Goal: Transaction & Acquisition: Book appointment/travel/reservation

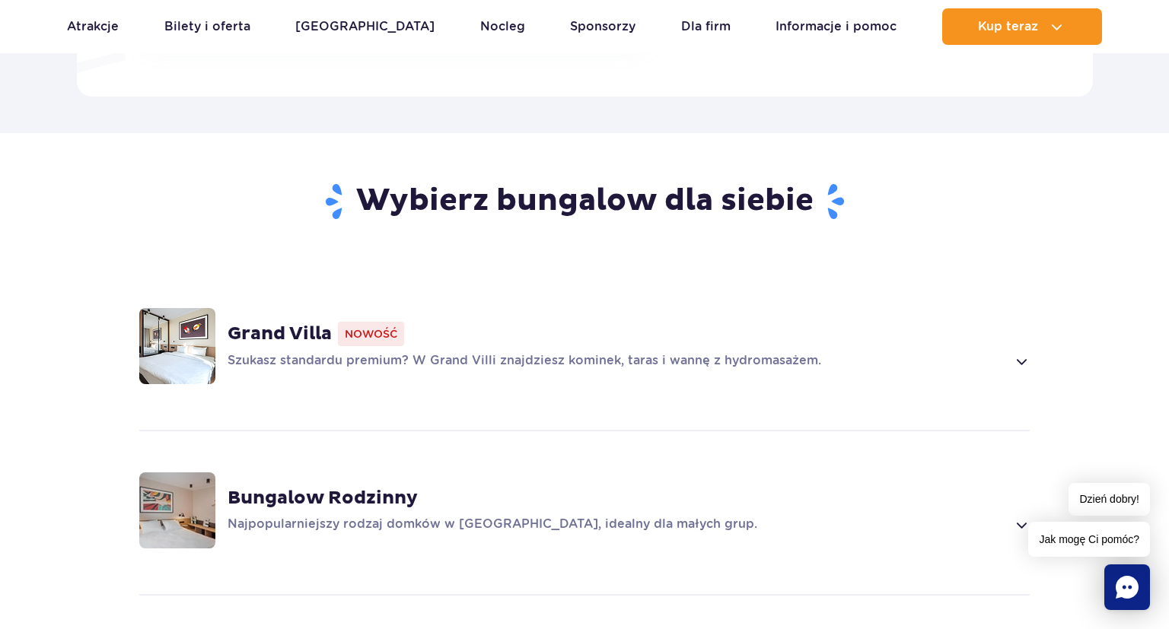
scroll to position [1205, 0]
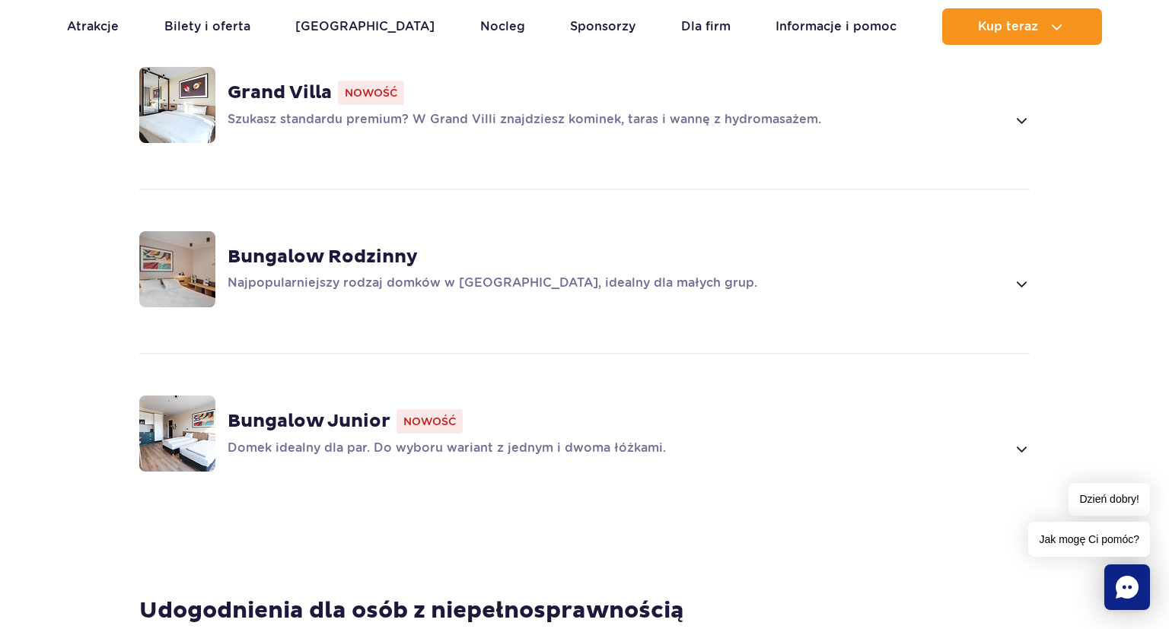
click at [1017, 275] on span at bounding box center [1020, 284] width 17 height 18
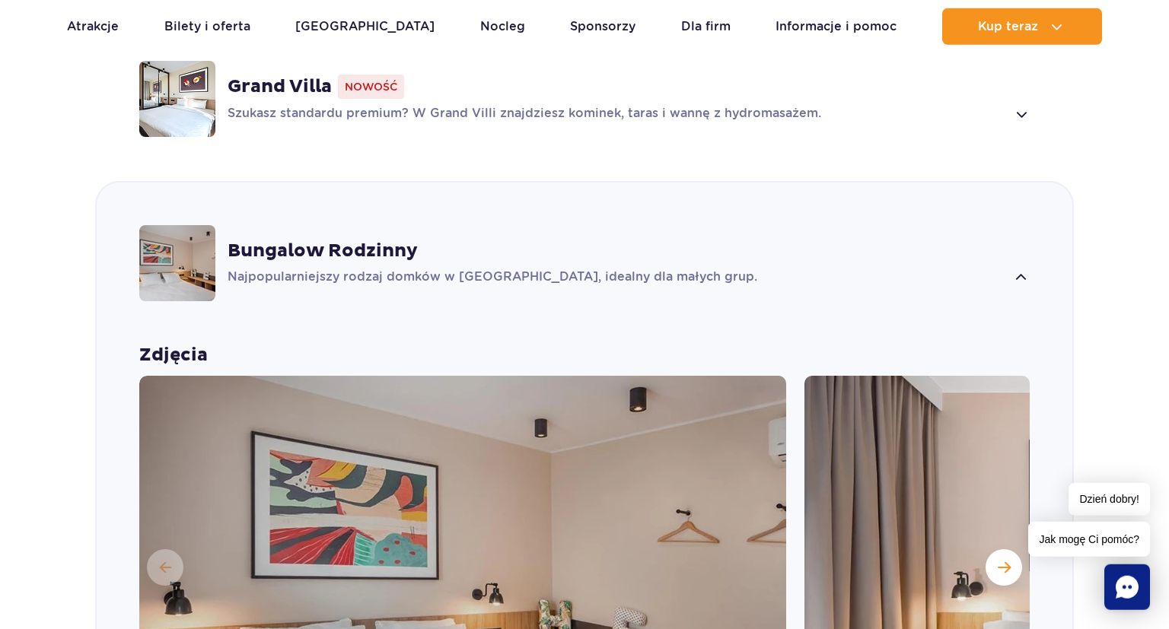
scroll to position [1138, 0]
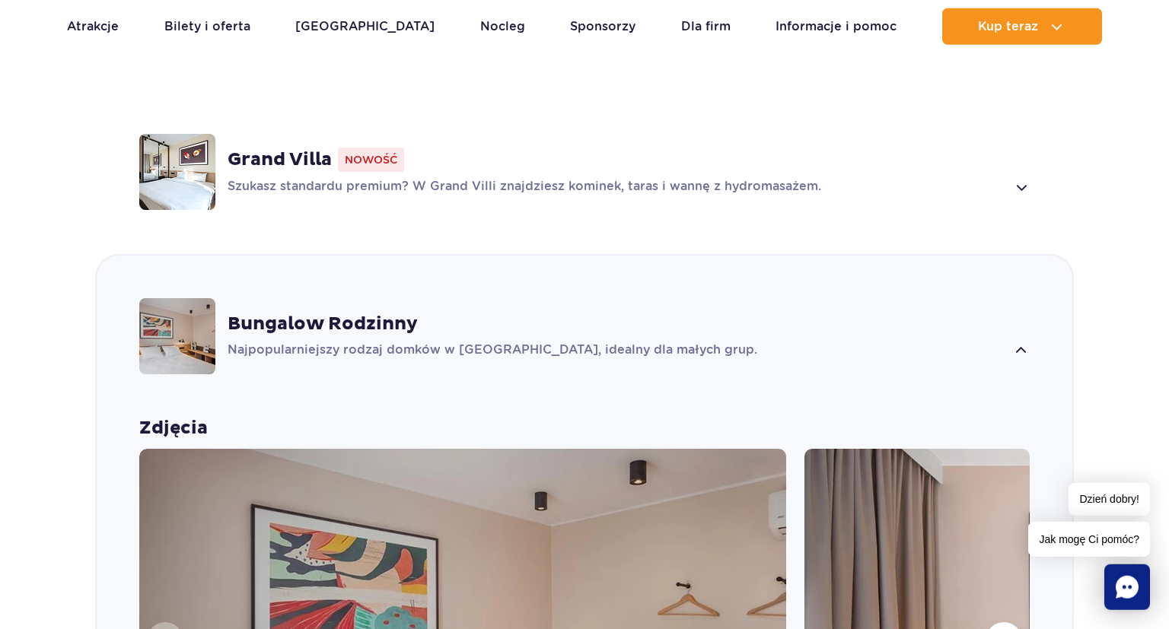
click at [1015, 275] on div "Bungalow Rodzinny Najpopularniejszy rodzaj domków w Suntago Village, idealny dl…" at bounding box center [584, 336] width 975 height 161
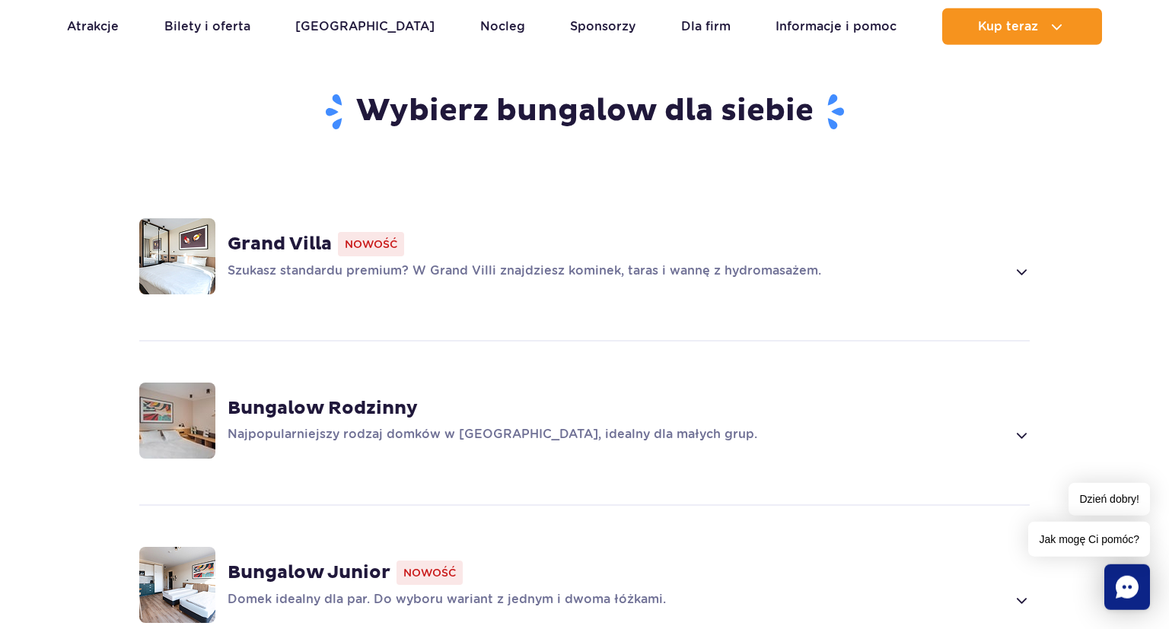
scroll to position [1058, 0]
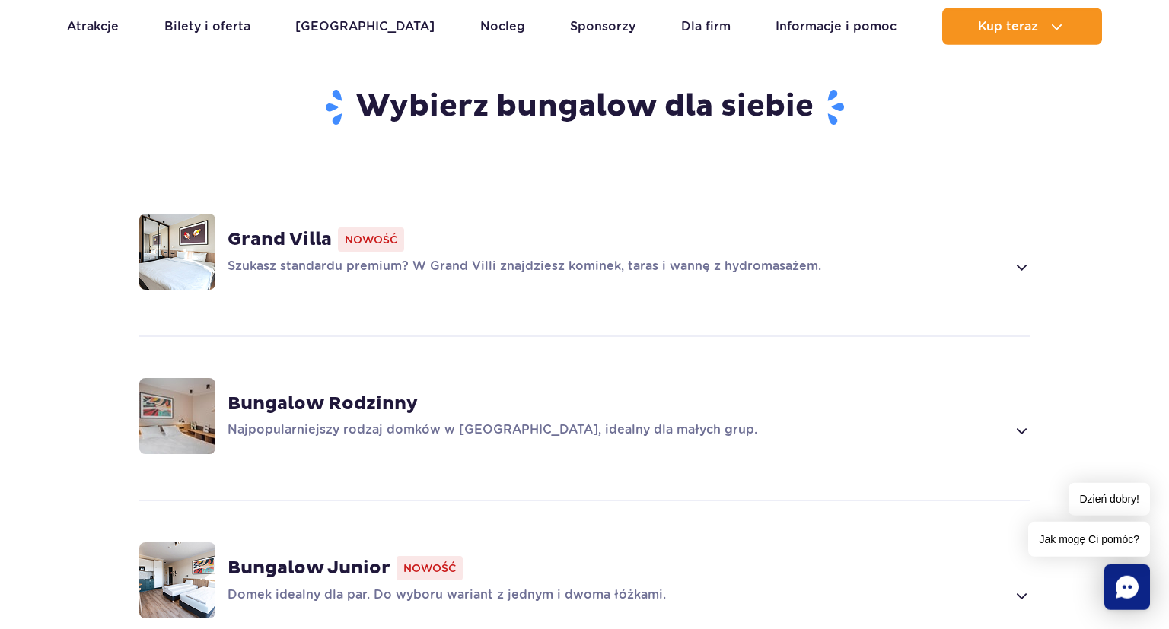
click at [510, 421] on p "Najpopularniejszy rodzaj domków w Suntago Village, idealny dla małych grup." at bounding box center [616, 430] width 778 height 18
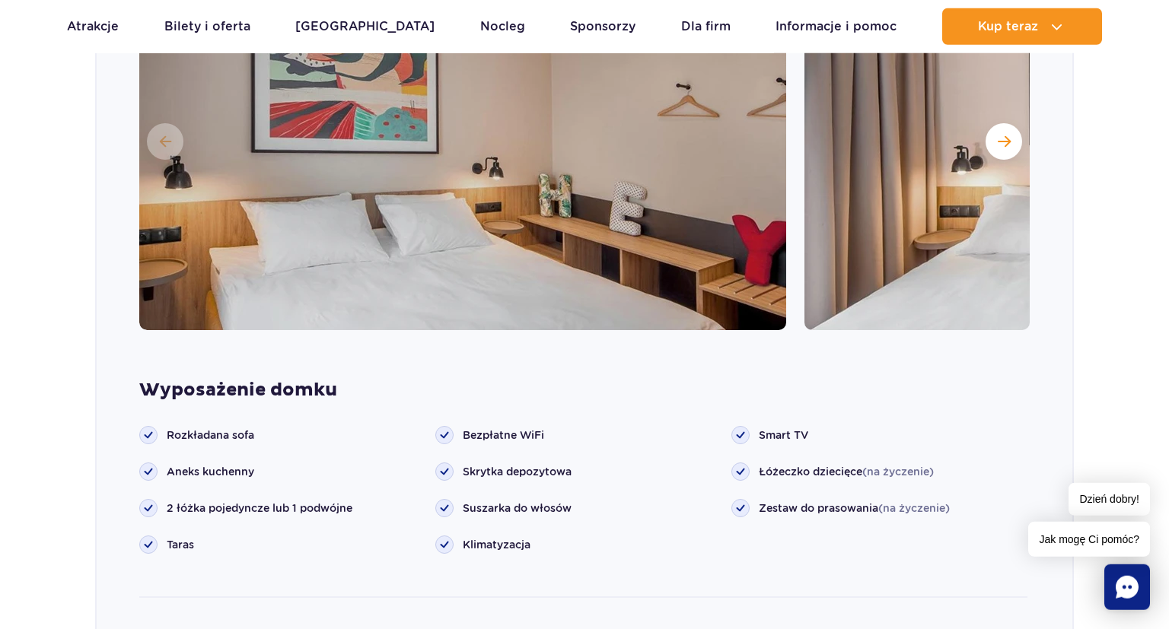
scroll to position [1684, 0]
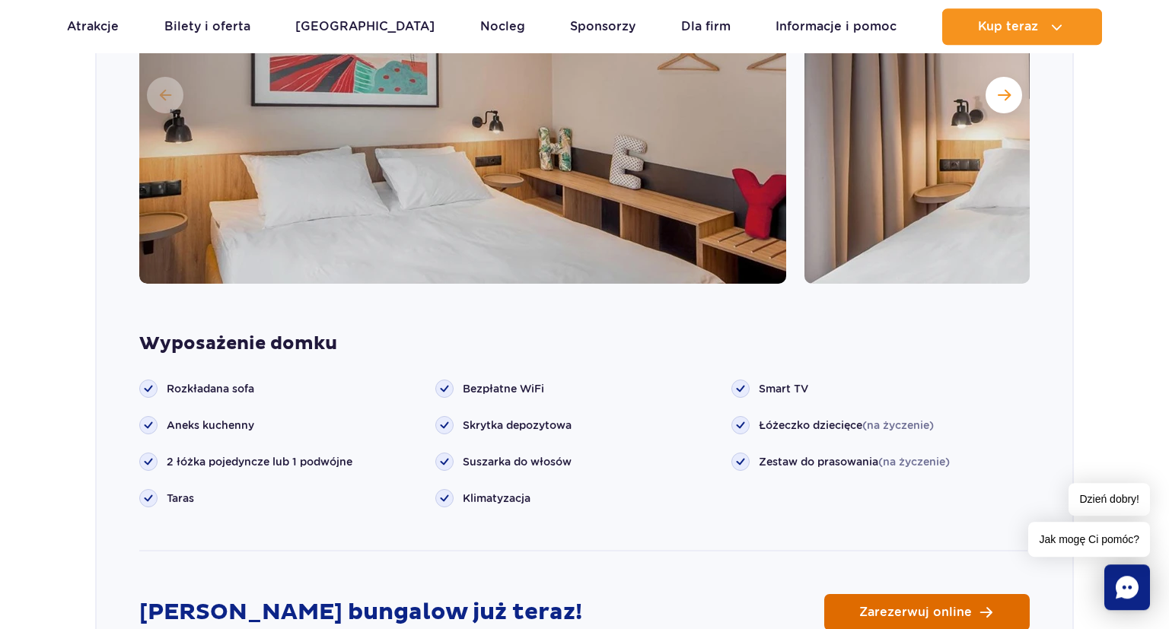
click at [884, 594] on link "Zarezerwuj online" at bounding box center [926, 612] width 205 height 37
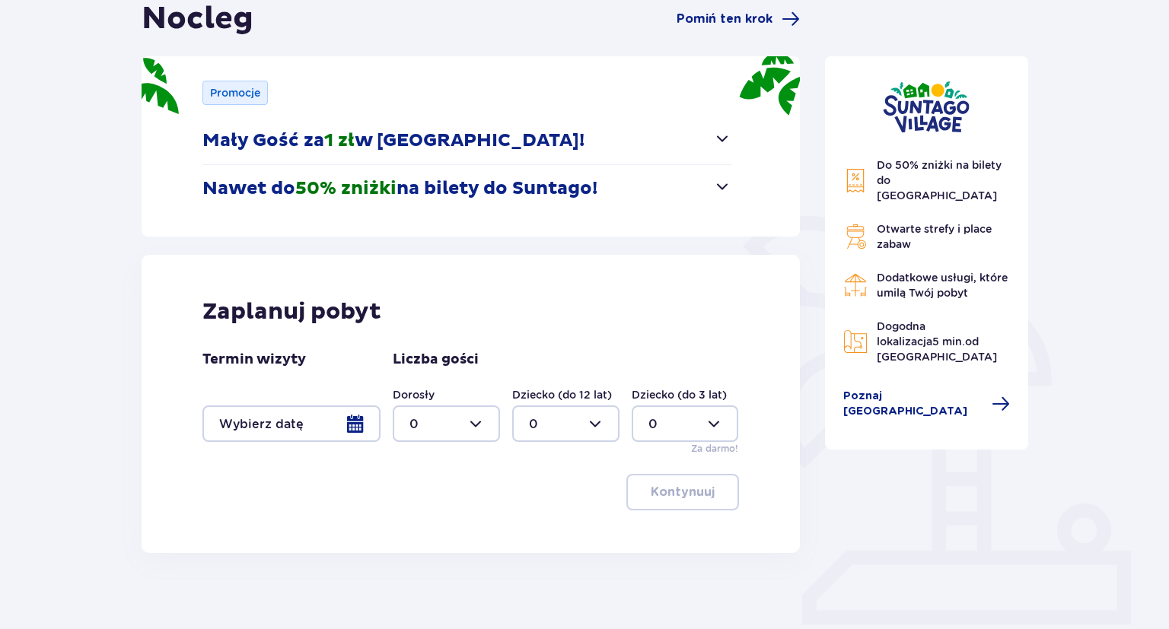
scroll to position [216, 0]
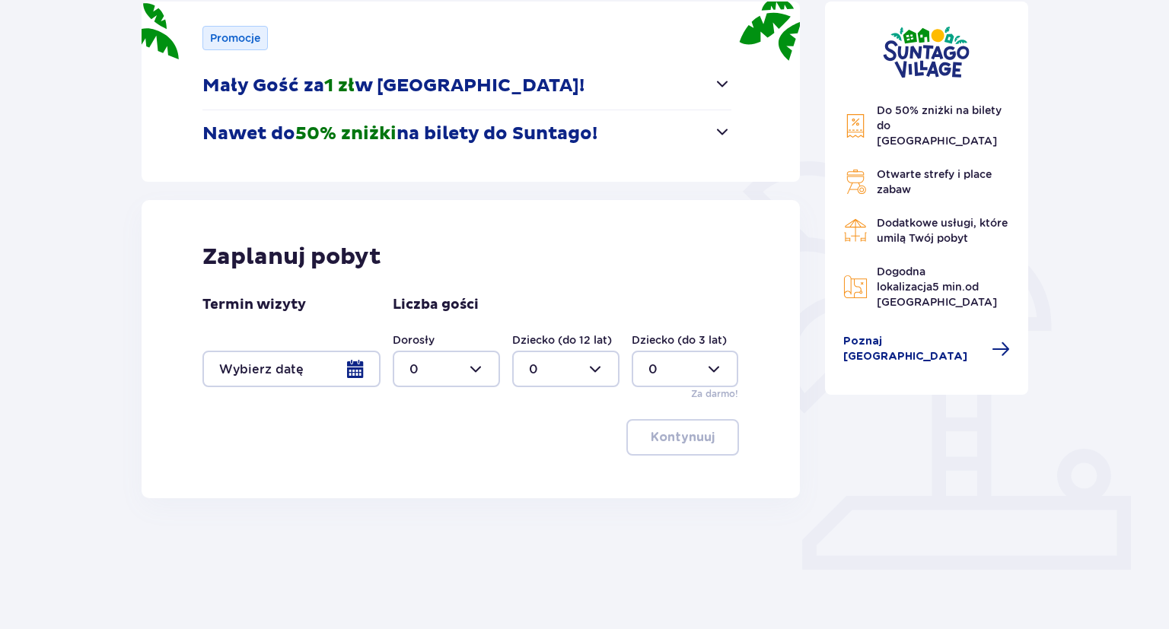
click at [275, 368] on div at bounding box center [291, 369] width 178 height 37
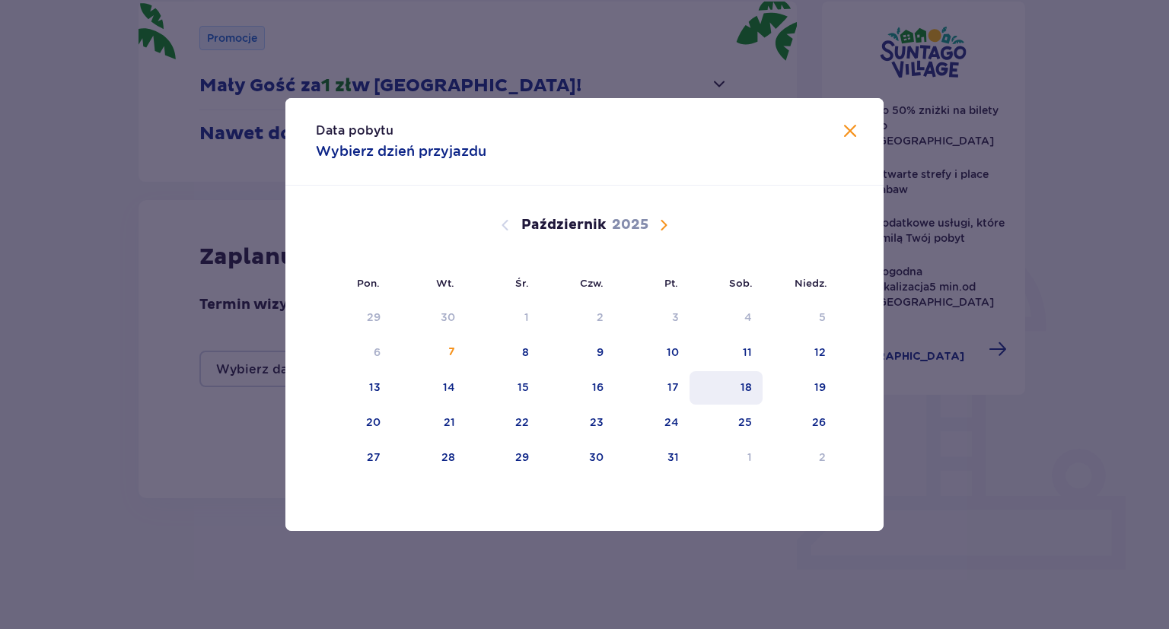
click at [744, 391] on div "18" at bounding box center [745, 387] width 11 height 15
click at [793, 398] on div "19" at bounding box center [799, 387] width 74 height 33
type input "18.10.25 - 19.10.25"
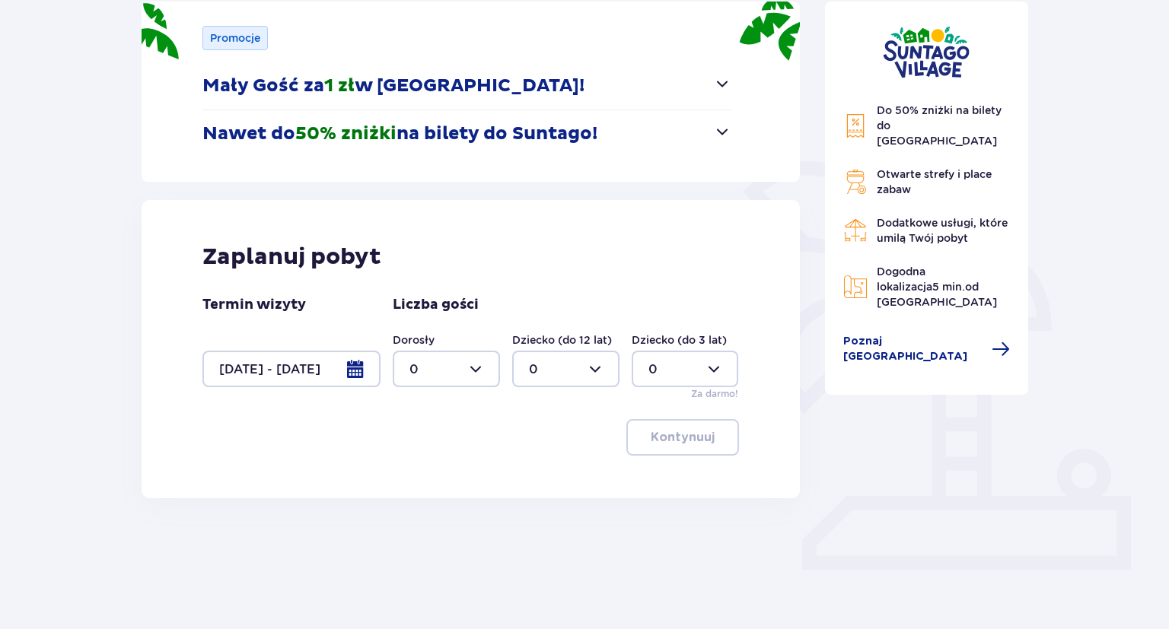
click at [473, 367] on div at bounding box center [446, 369] width 107 height 37
click at [459, 501] on span "3" at bounding box center [446, 511] width 104 height 32
type input "3"
click at [569, 366] on div at bounding box center [565, 369] width 107 height 37
click at [555, 437] on span "1" at bounding box center [566, 447] width 104 height 32
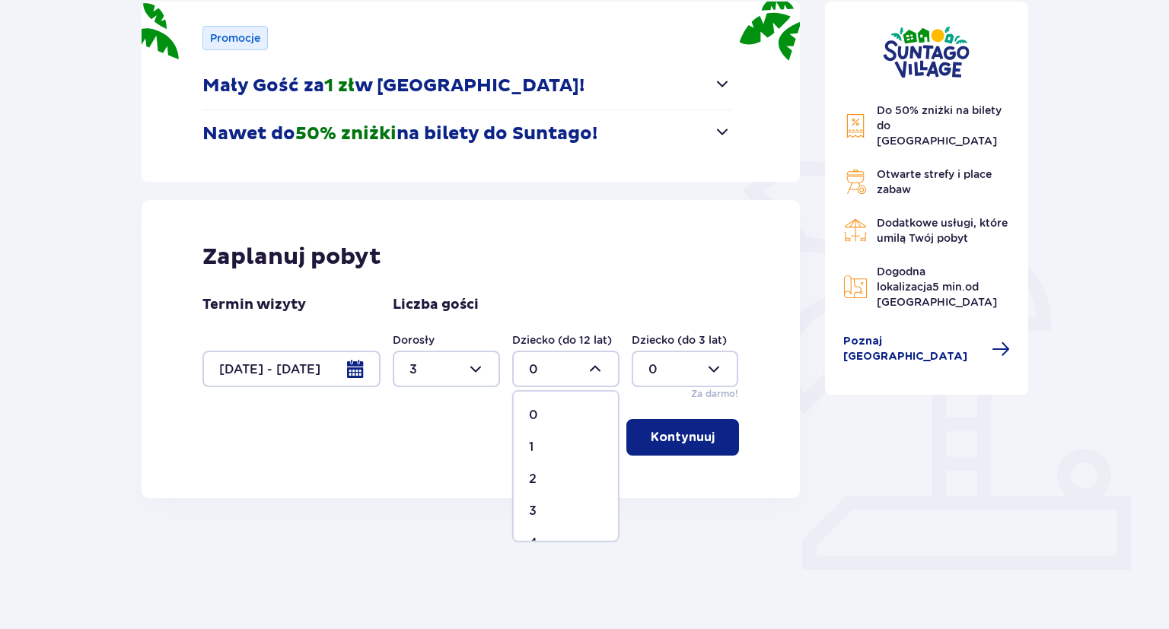
type input "1"
click at [685, 440] on p "Kontynuuj" at bounding box center [682, 437] width 64 height 17
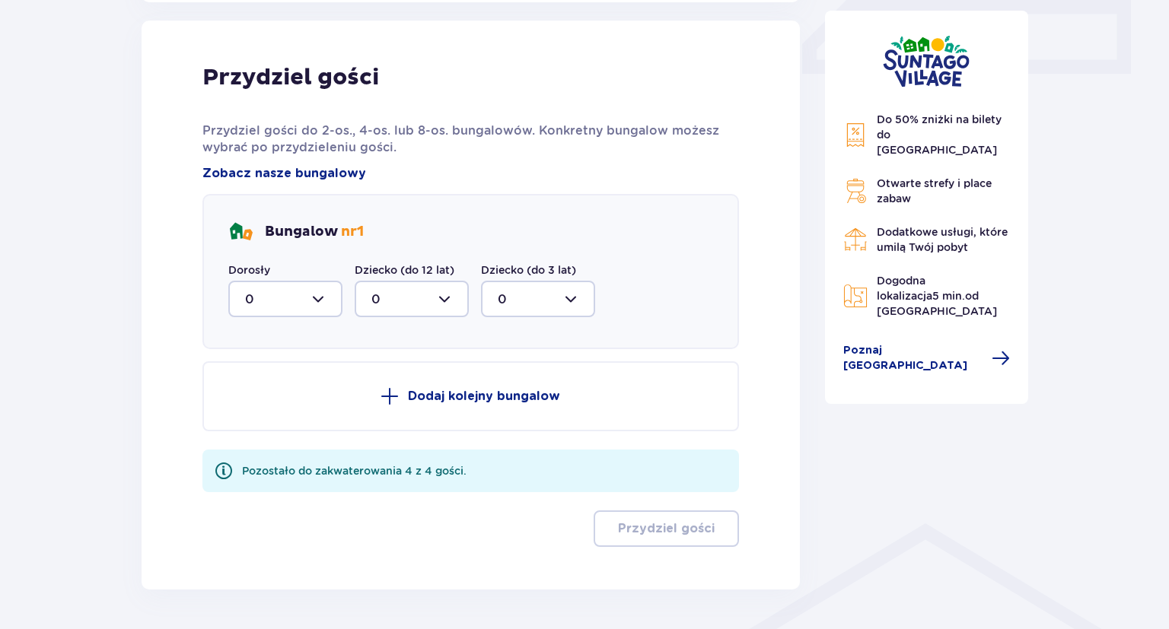
scroll to position [714, 0]
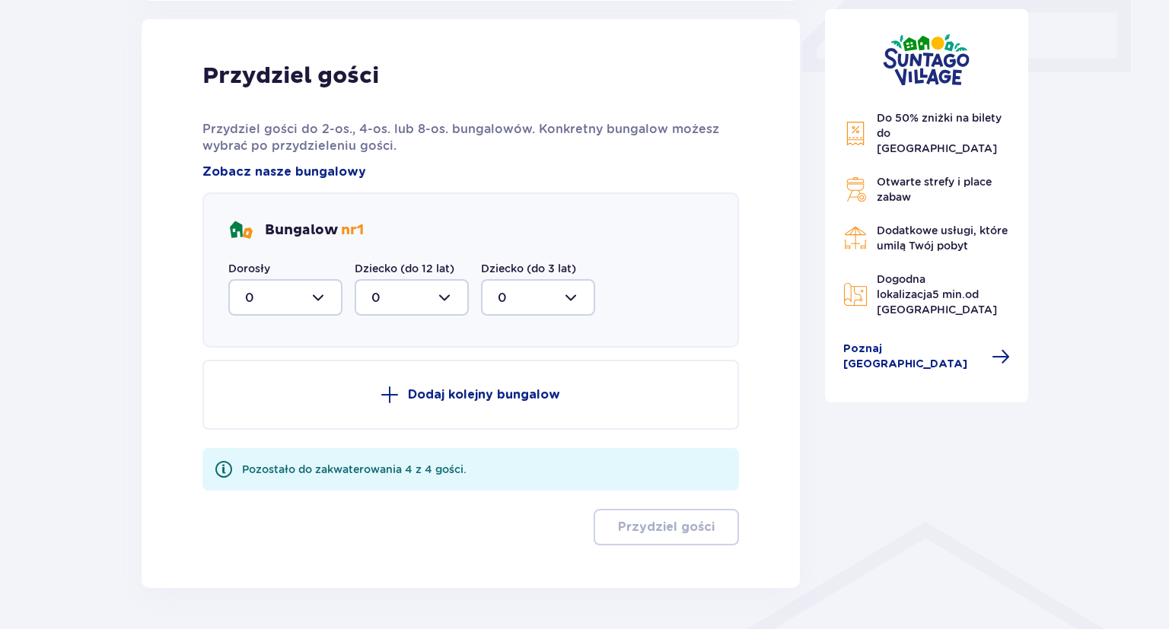
click at [313, 306] on div at bounding box center [285, 297] width 114 height 37
click at [291, 382] on div "1" at bounding box center [285, 375] width 81 height 17
click at [278, 309] on div at bounding box center [285, 297] width 114 height 37
click at [281, 443] on div "3" at bounding box center [285, 439] width 81 height 17
type input "3"
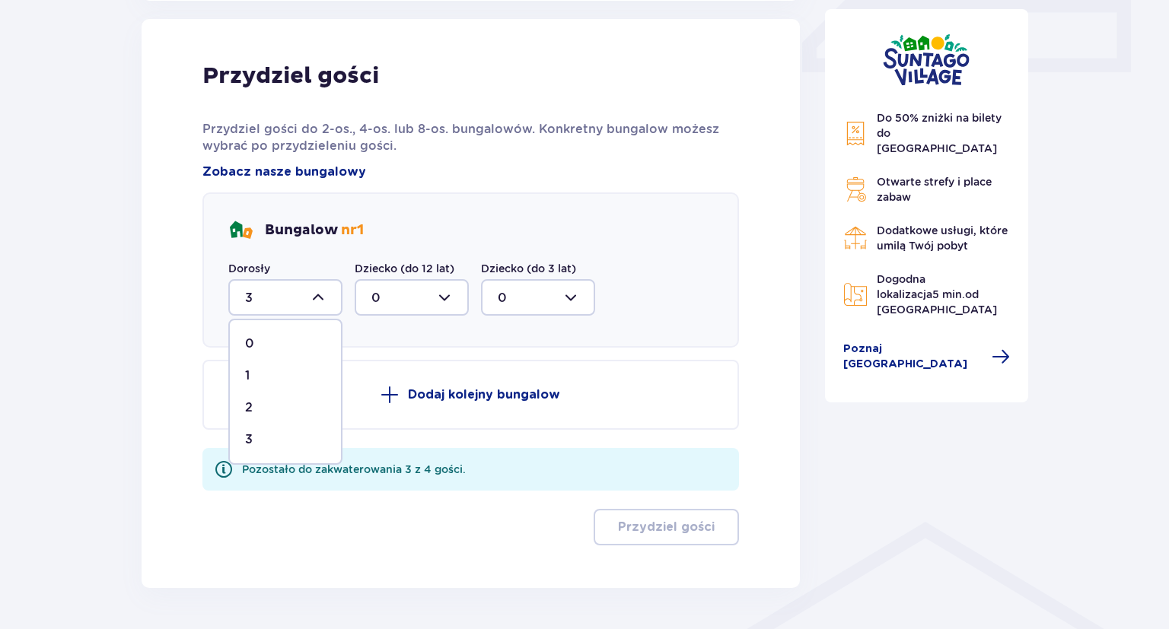
scroll to position [674, 0]
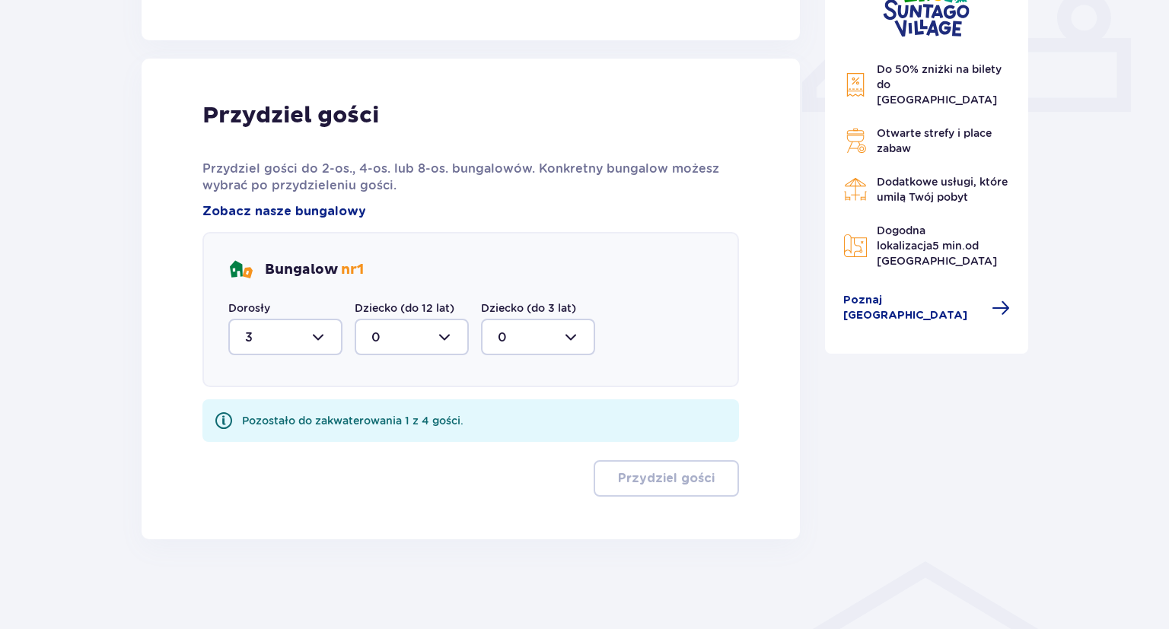
click at [403, 327] on div at bounding box center [412, 337] width 114 height 37
click at [399, 411] on div "1" at bounding box center [411, 415] width 81 height 17
type input "1"
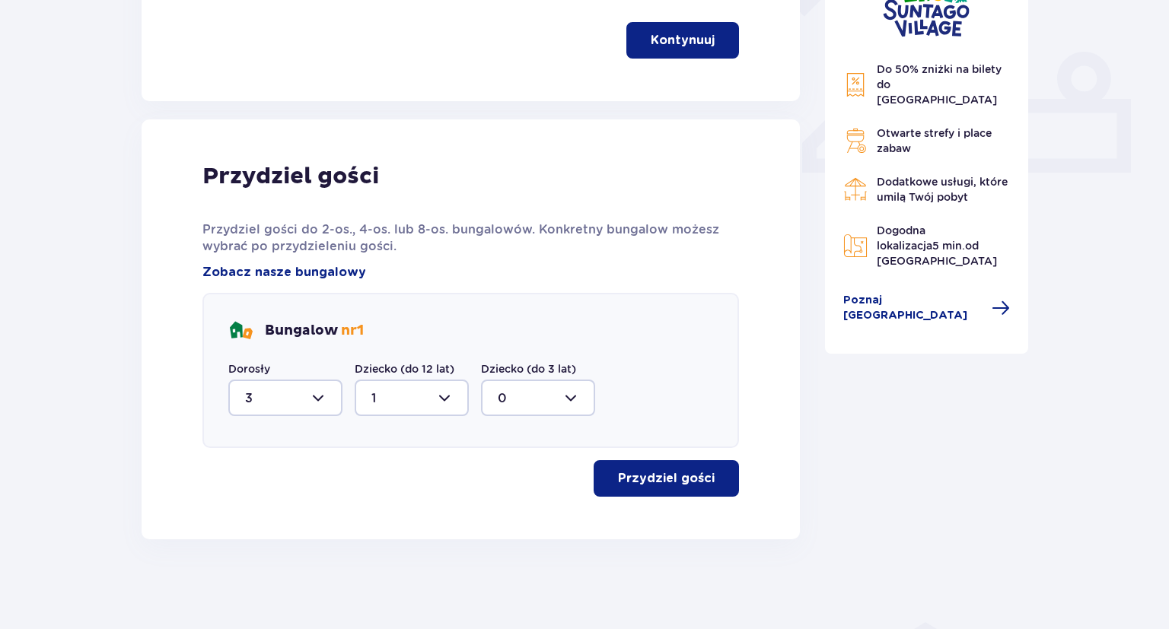
click at [649, 486] on button "Przydziel gości" at bounding box center [665, 478] width 145 height 37
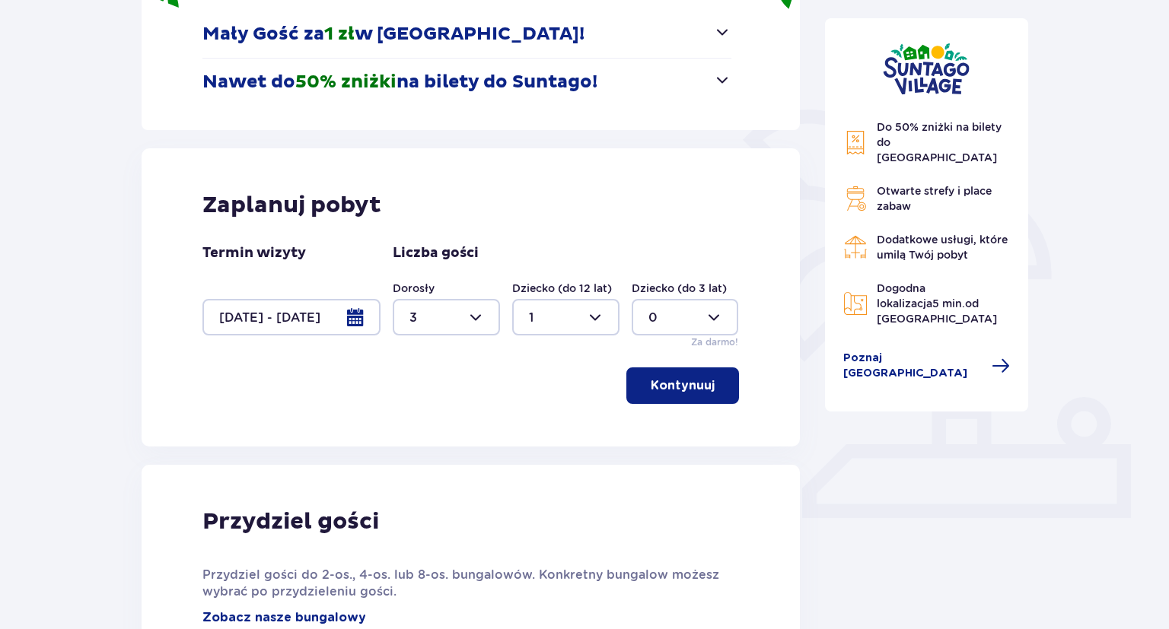
scroll to position [0, 0]
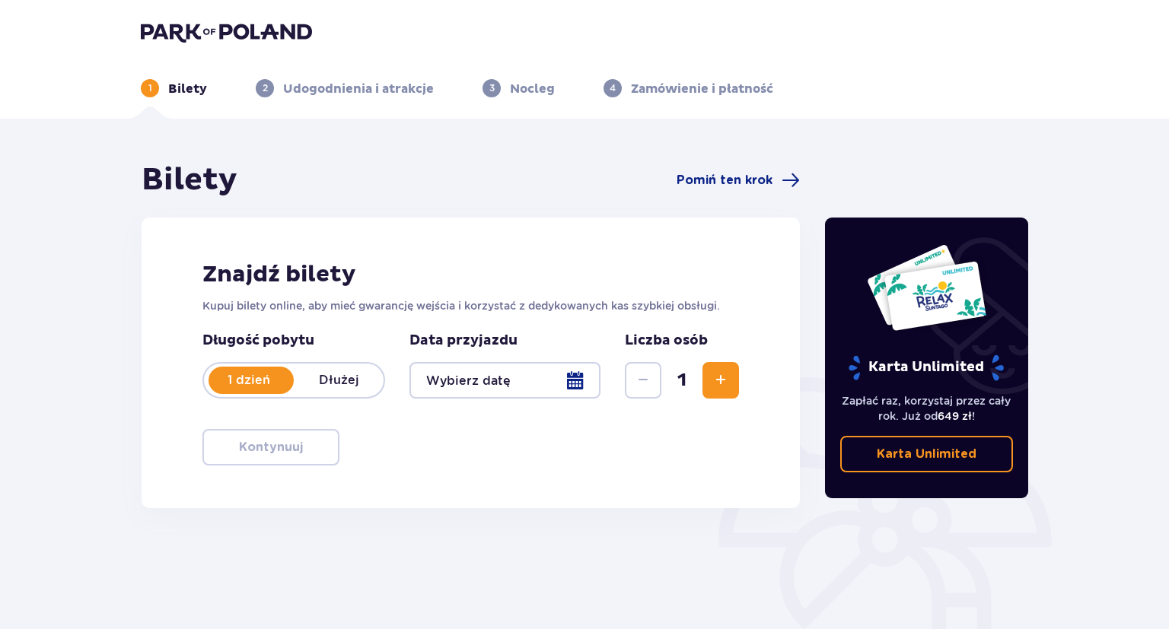
click at [568, 373] on div at bounding box center [504, 380] width 191 height 37
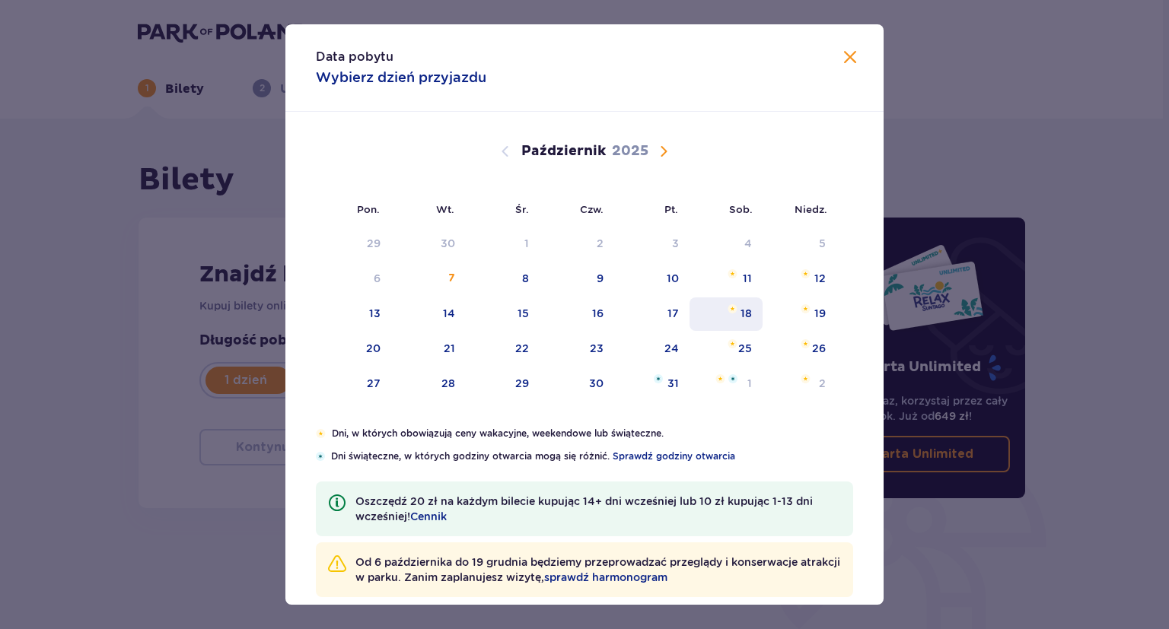
click at [752, 314] on div "18" at bounding box center [726, 313] width 74 height 33
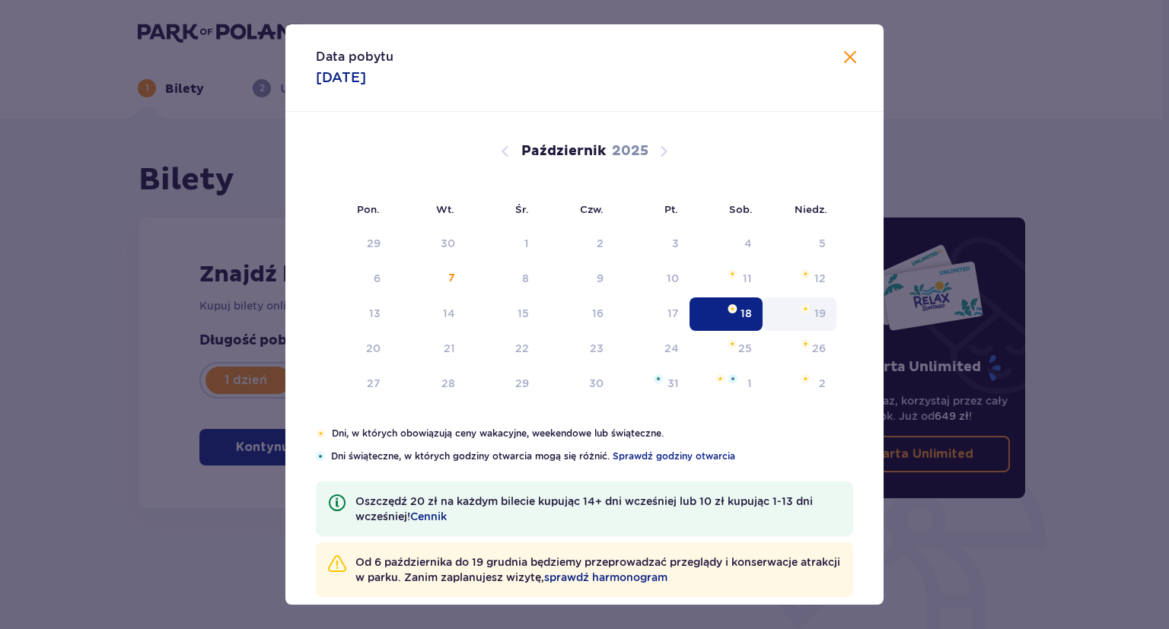
type input "[DATE]"
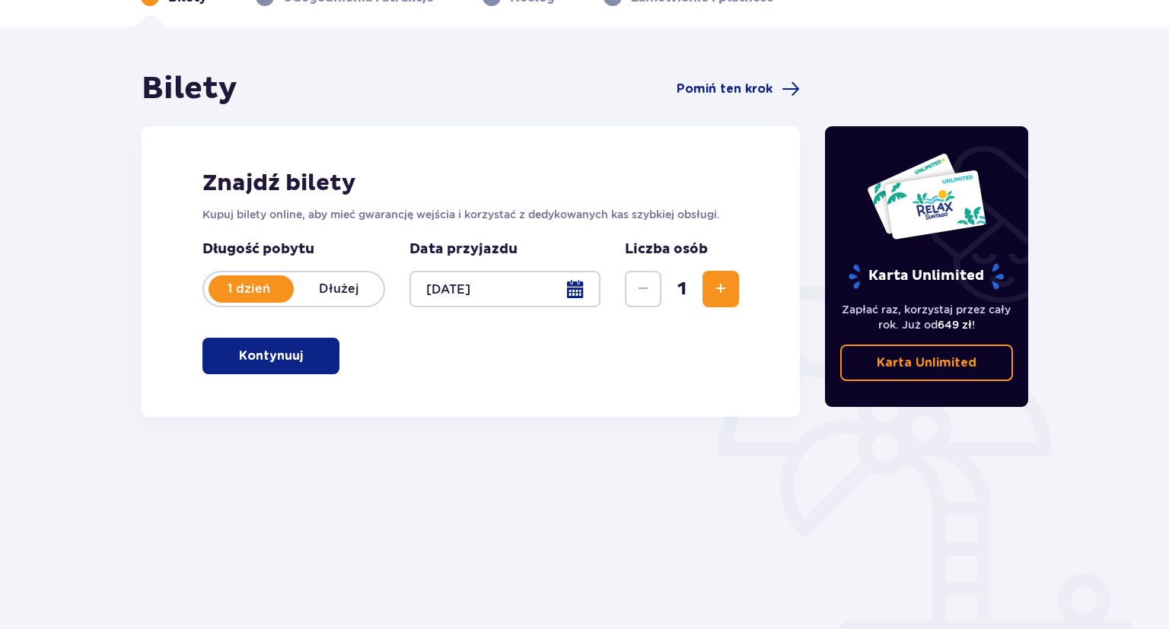
scroll to position [146, 0]
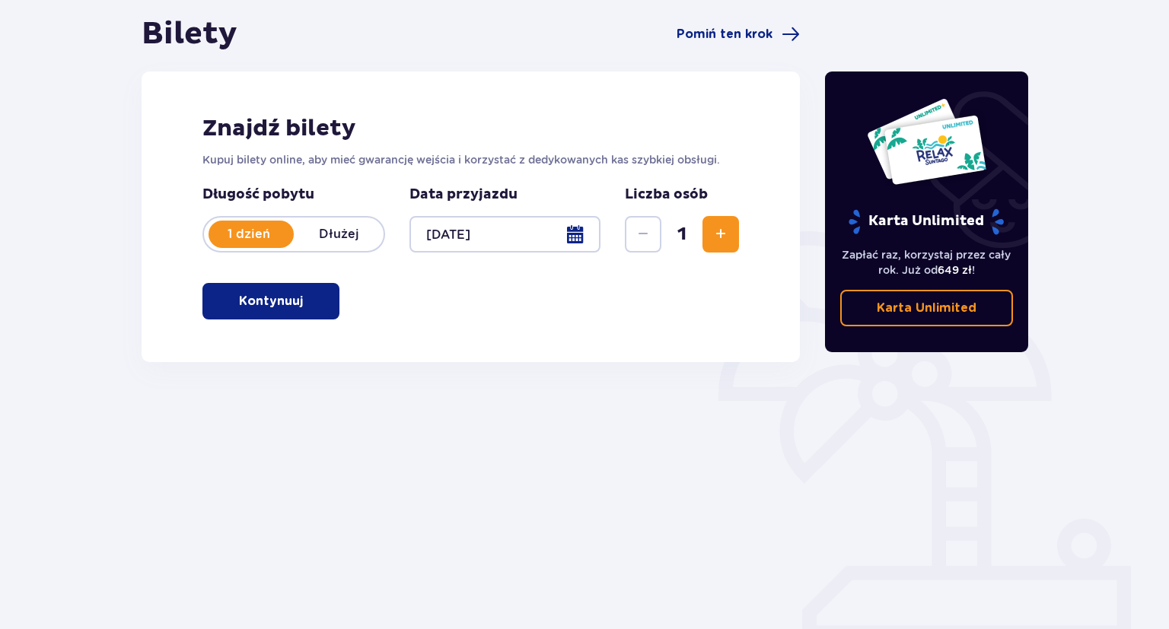
click at [717, 234] on span "Zwiększ" at bounding box center [720, 234] width 18 height 18
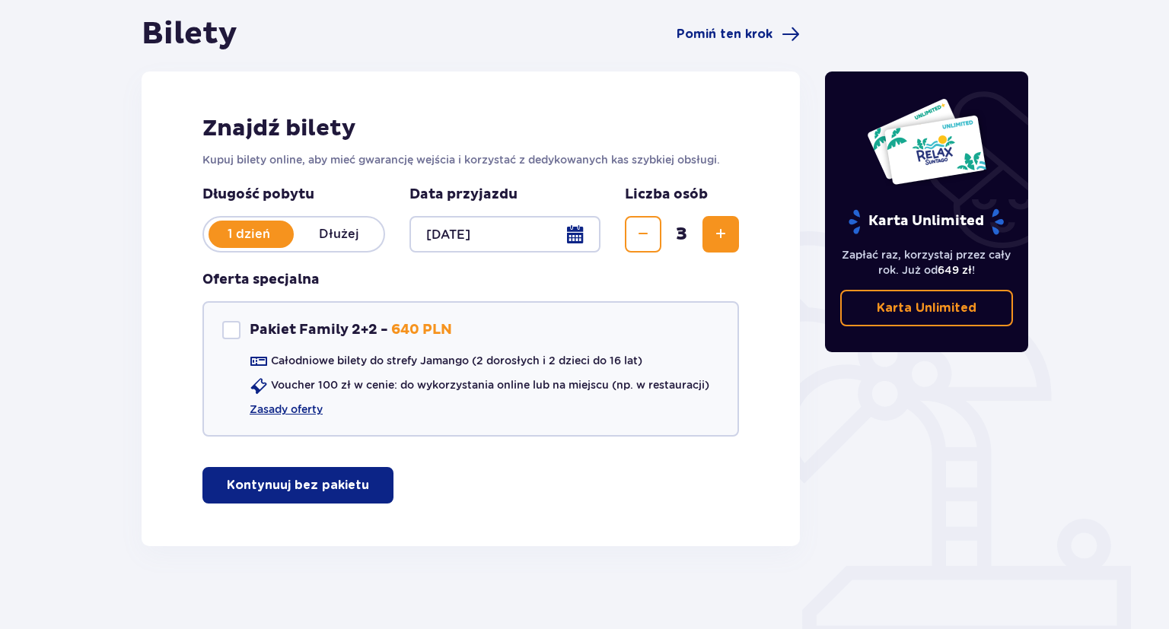
click at [628, 240] on button "Zmniejsz" at bounding box center [643, 234] width 37 height 37
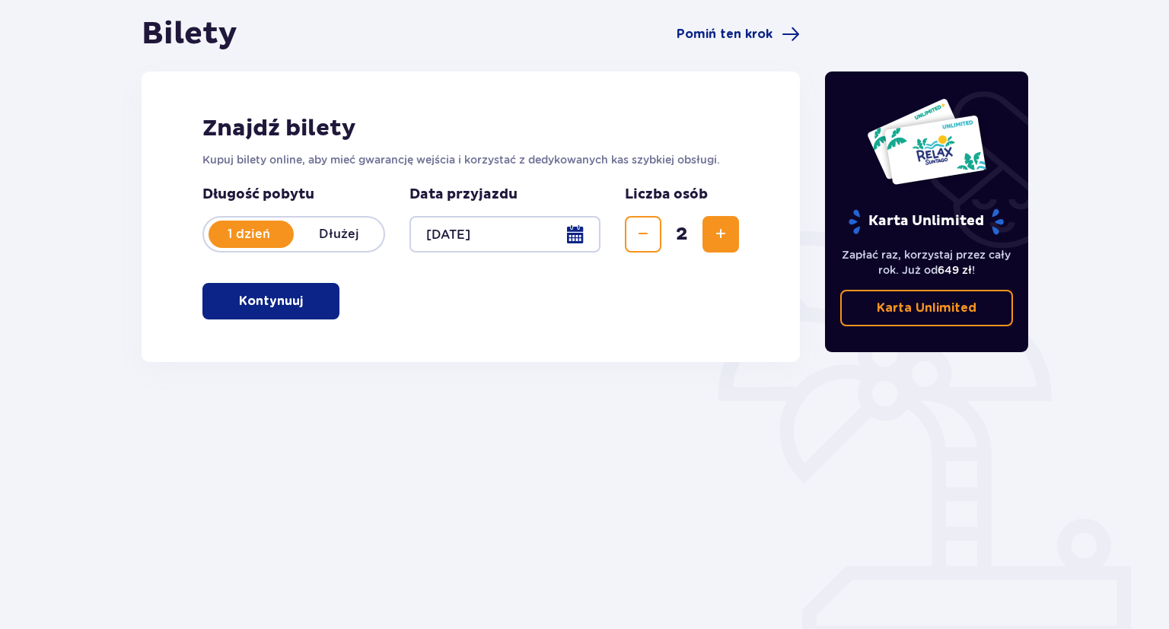
click at [732, 242] on button "Zwiększ" at bounding box center [720, 234] width 37 height 37
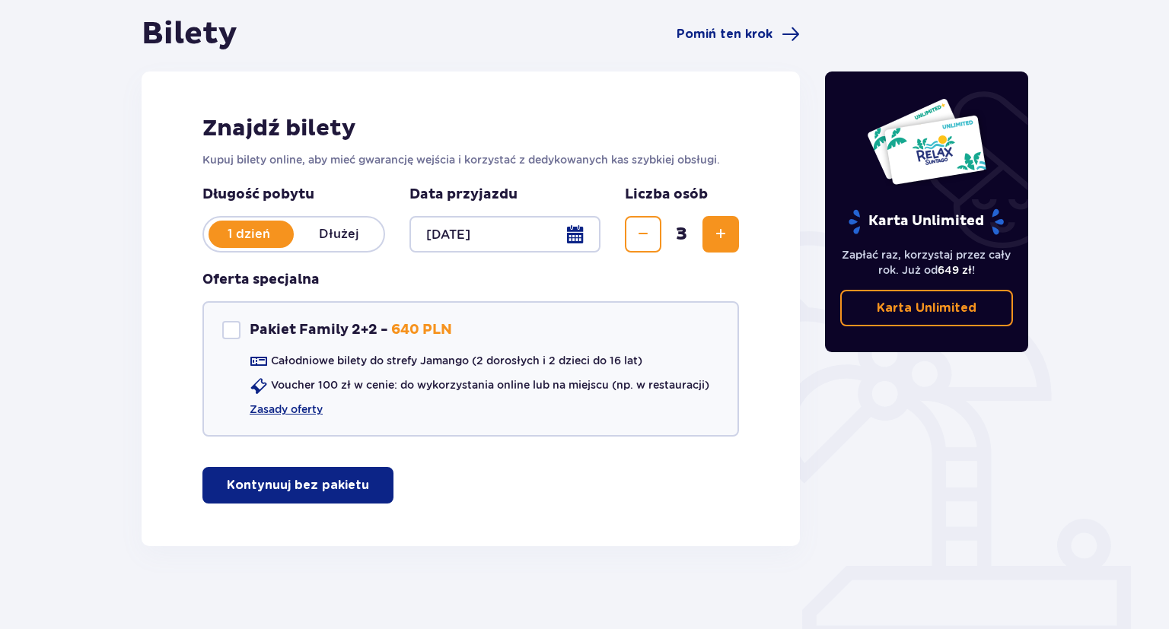
click at [732, 242] on button "Zwiększ" at bounding box center [720, 234] width 37 height 37
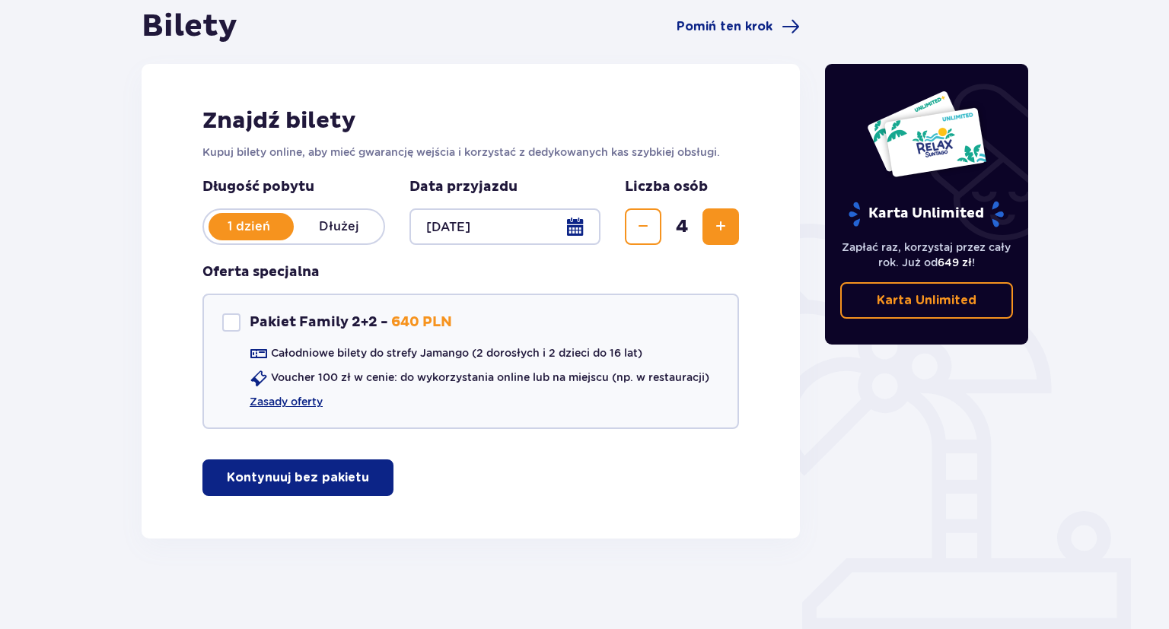
click at [291, 475] on p "Kontynuuj bez pakietu" at bounding box center [298, 477] width 142 height 17
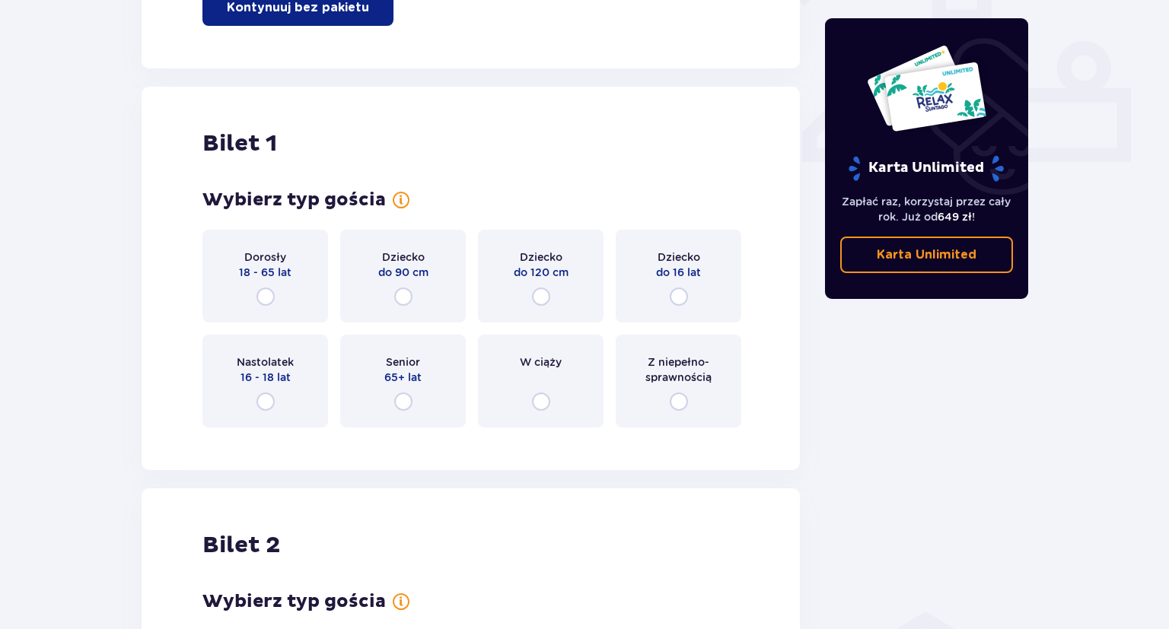
click at [291, 470] on div "Bilet 1 Wybierz typ gościa dla biletu o numerze 1 Dorosły 18 - 65 lat Dziecko d…" at bounding box center [470, 278] width 658 height 383
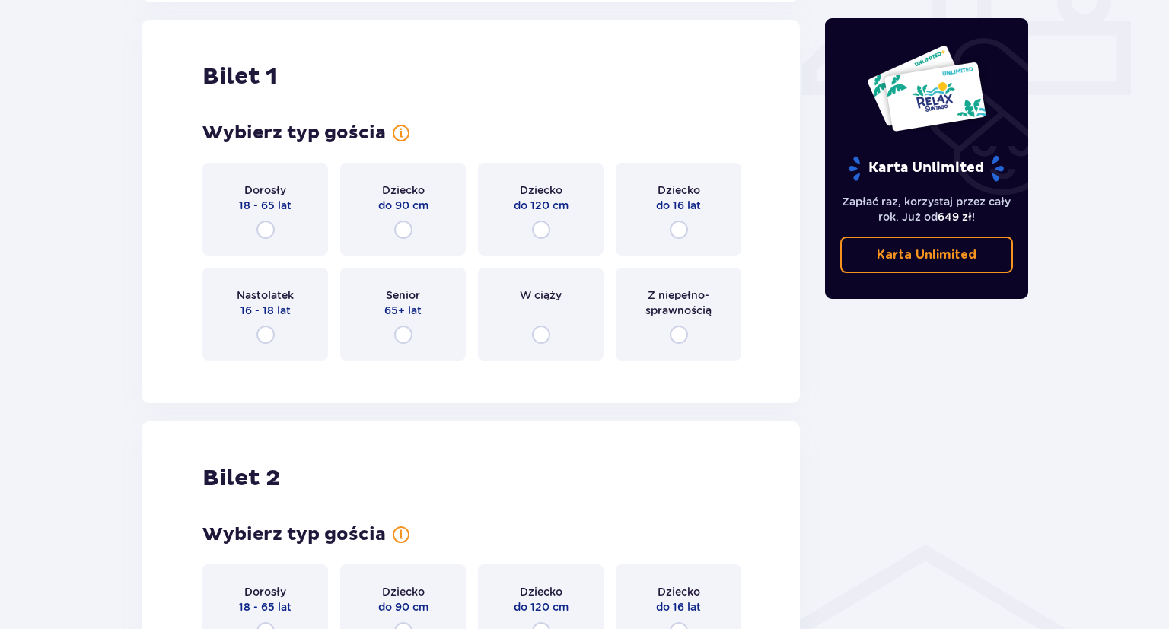
scroll to position [692, 0]
click at [264, 213] on div "Dorosły 18 - 65 lat" at bounding box center [265, 208] width 126 height 93
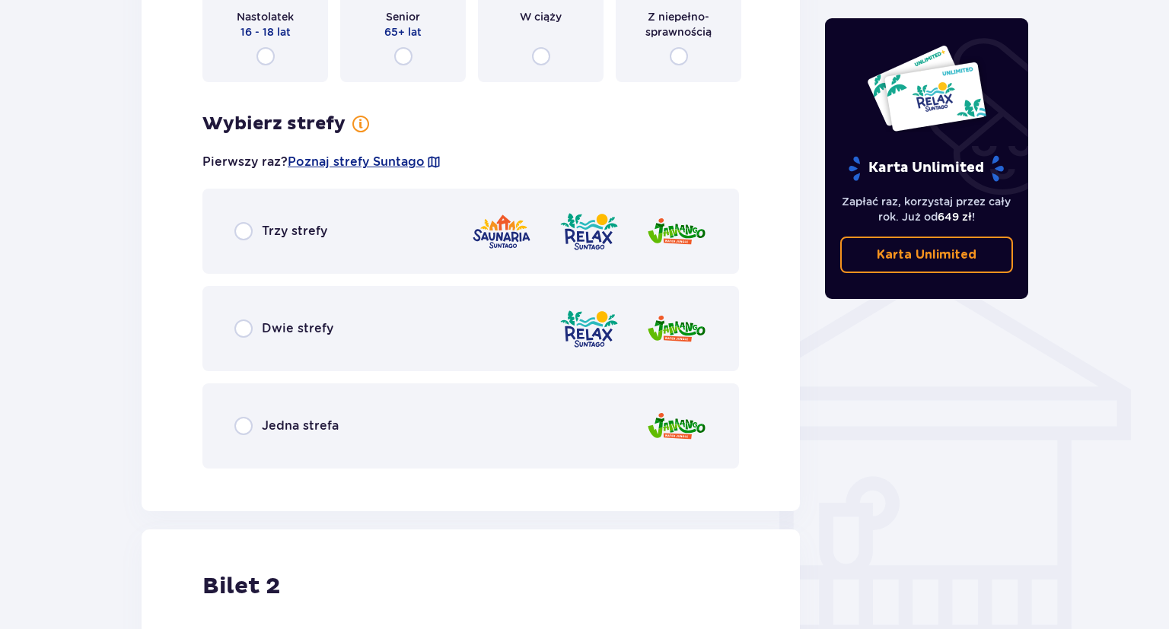
scroll to position [983, 0]
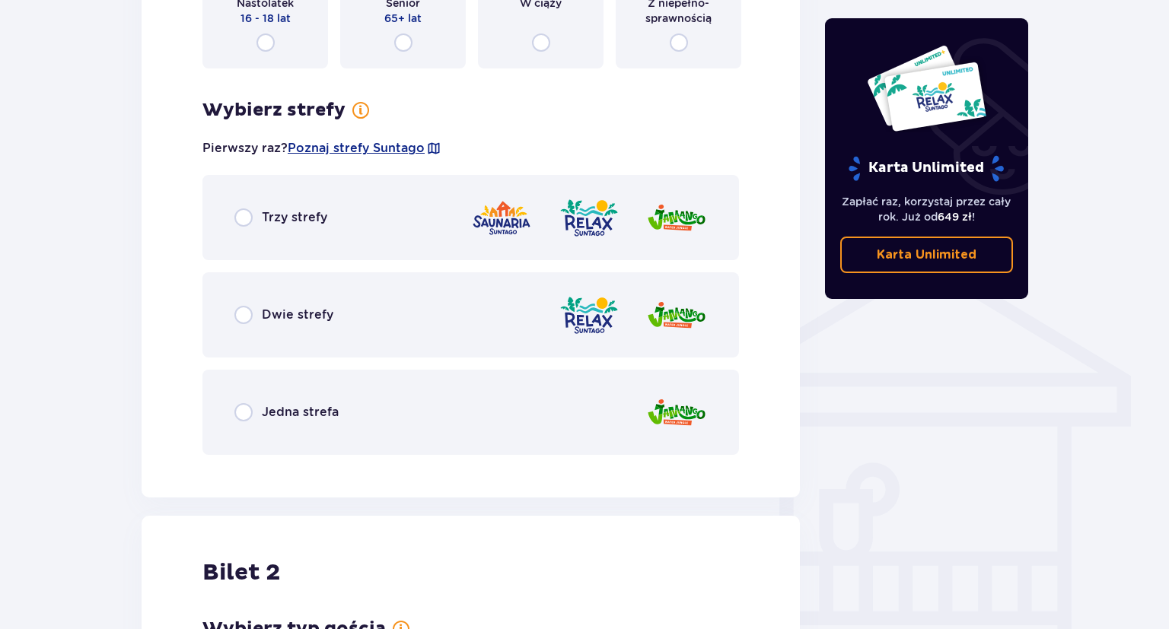
click at [332, 207] on div "Trzy strefy" at bounding box center [470, 217] width 536 height 85
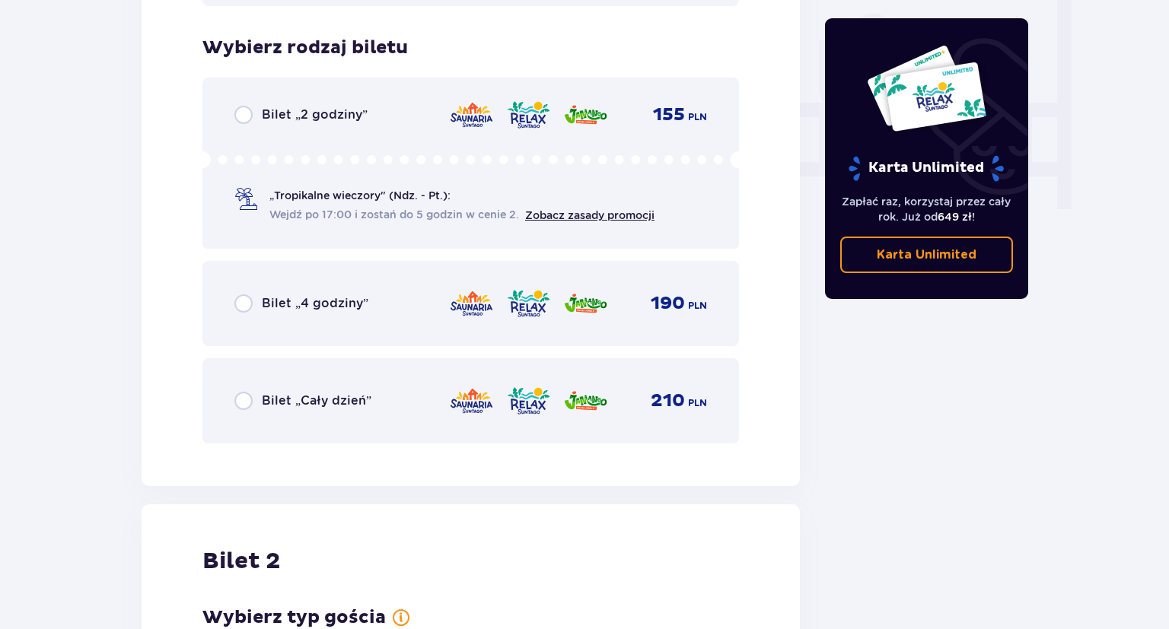
scroll to position [1449, 0]
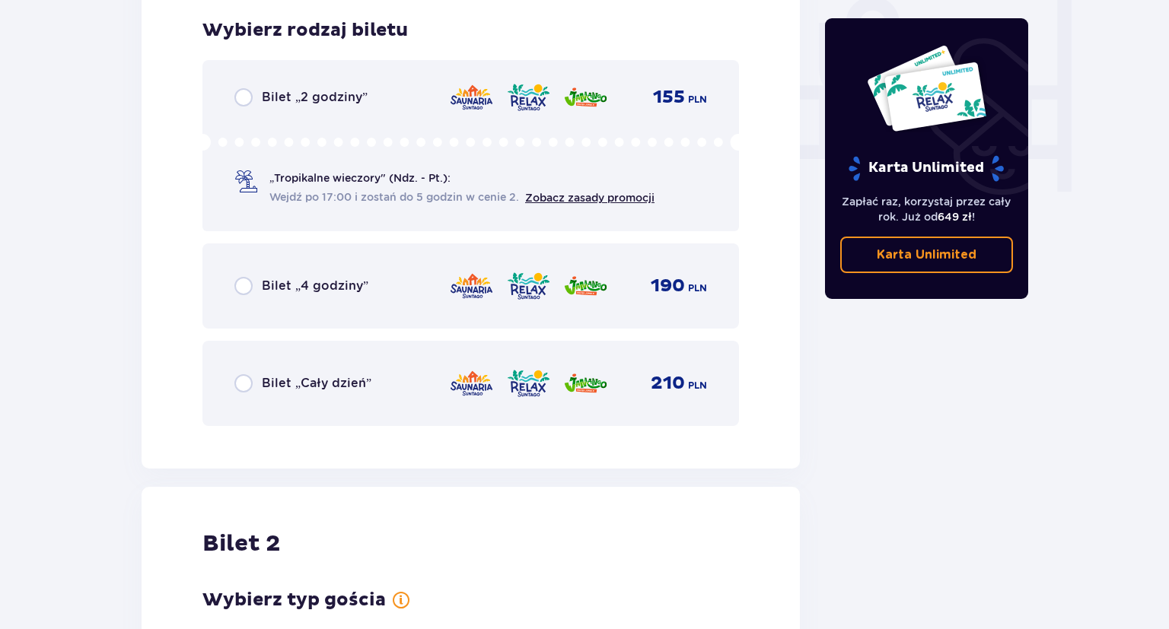
click at [275, 370] on div "Bilet „Cały dzień” 210 PLN" at bounding box center [470, 383] width 472 height 32
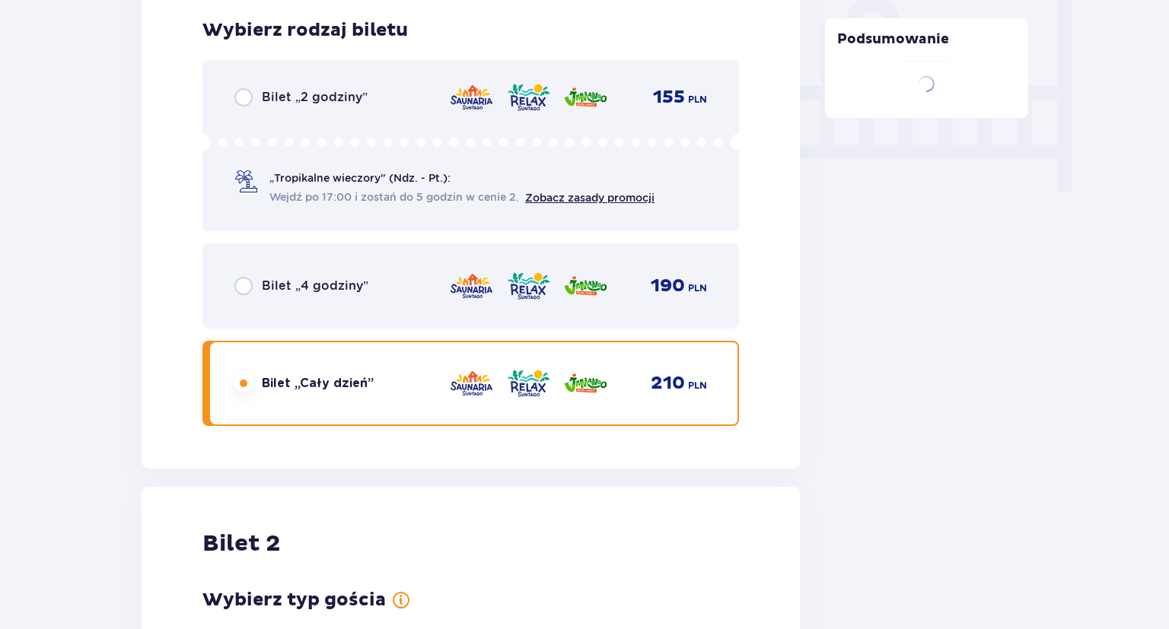
scroll to position [1916, 0]
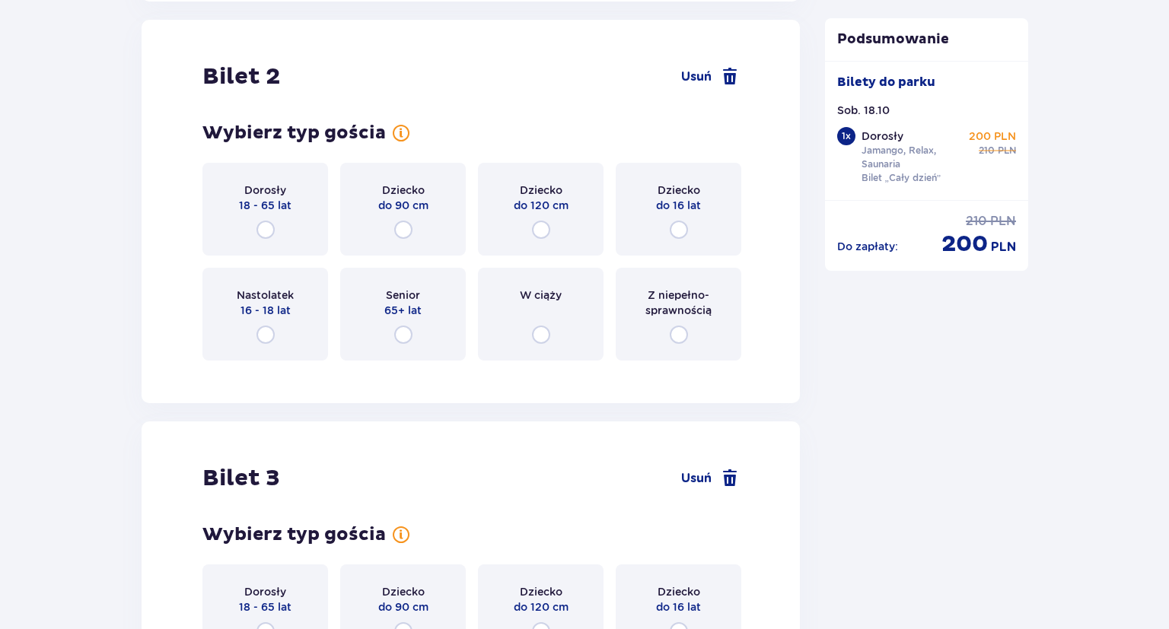
click at [259, 235] on input "radio" at bounding box center [265, 230] width 18 height 18
radio input "true"
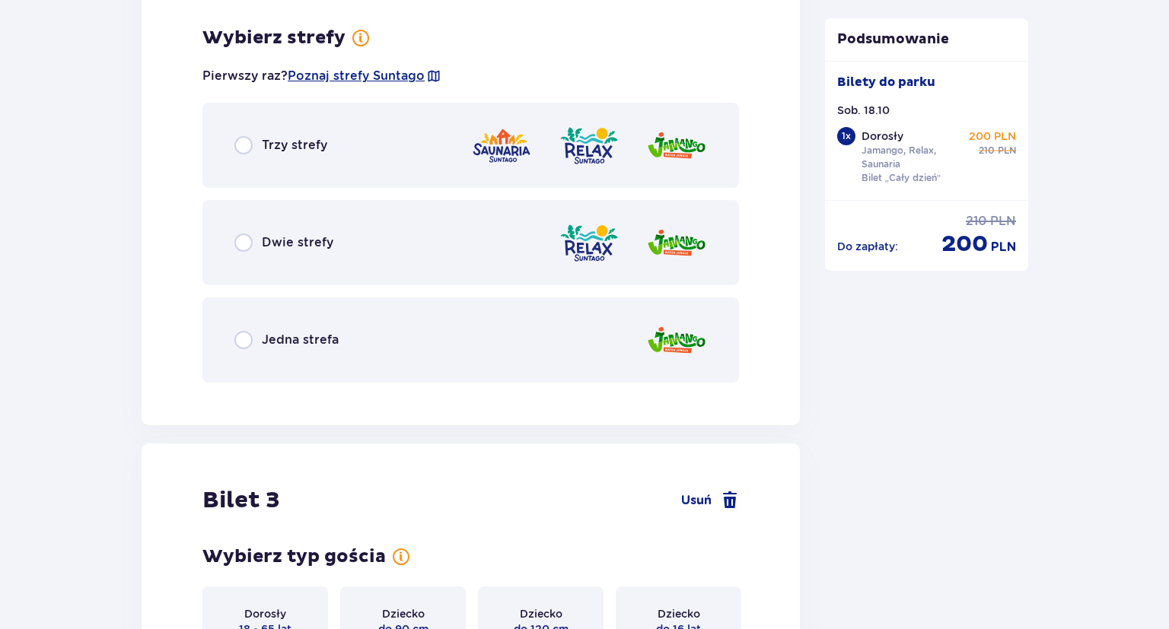
scroll to position [2288, 0]
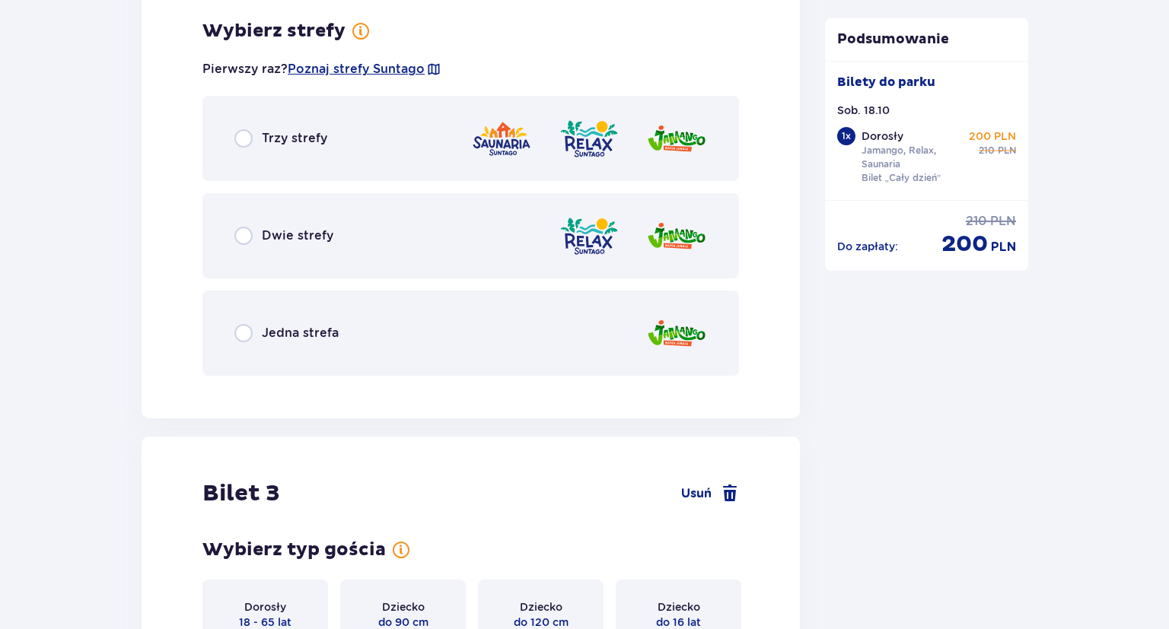
click at [327, 151] on div "Trzy strefy" at bounding box center [470, 138] width 536 height 85
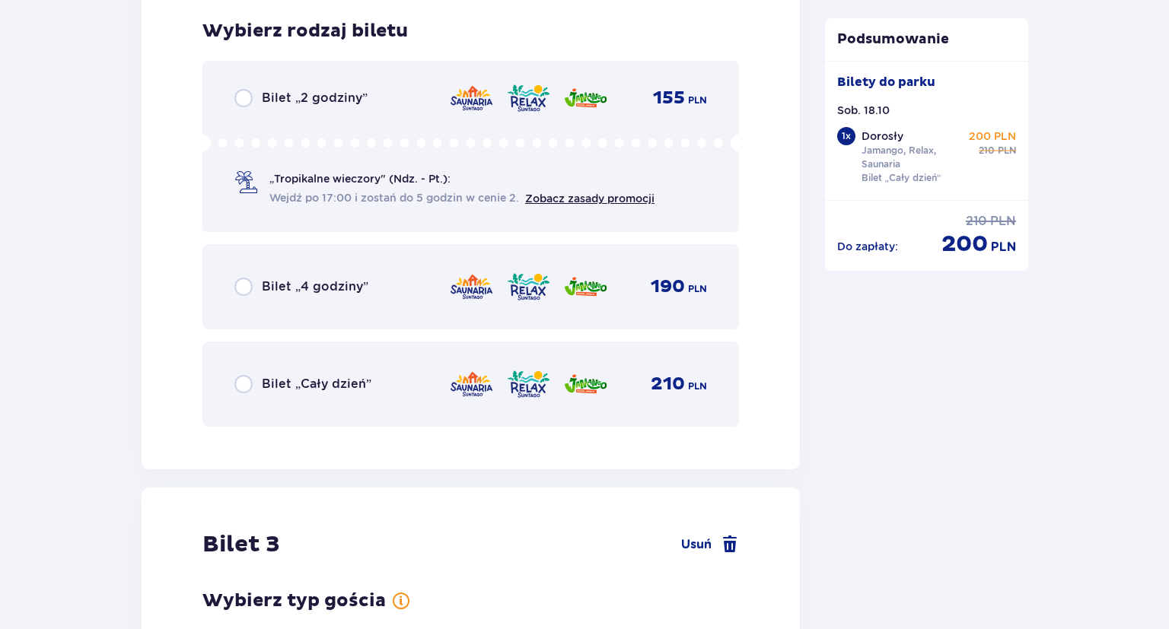
click at [318, 400] on div "Bilet „Cały dzień” 210 PLN" at bounding box center [470, 384] width 536 height 85
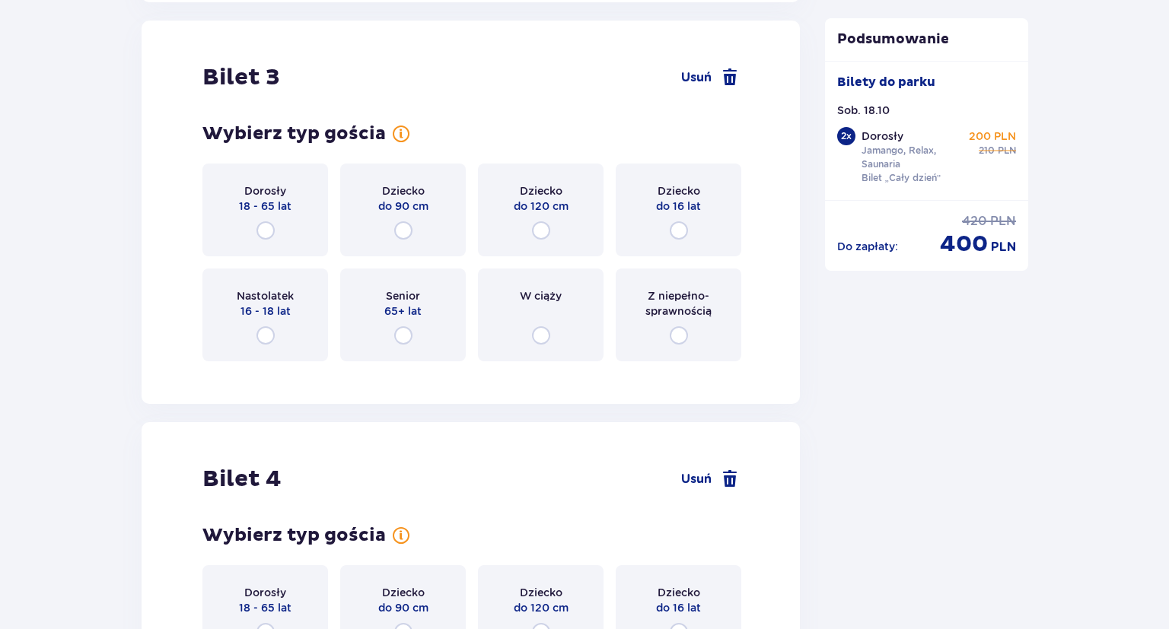
click at [254, 202] on span "18 - 65 lat" at bounding box center [265, 206] width 52 height 15
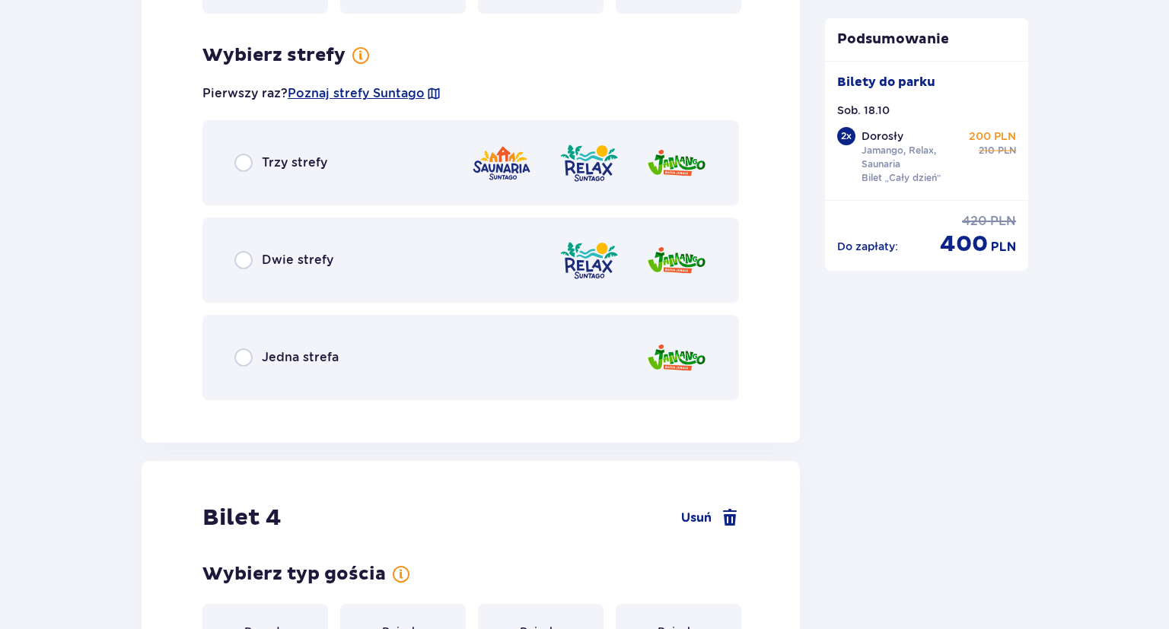
scroll to position [3512, 0]
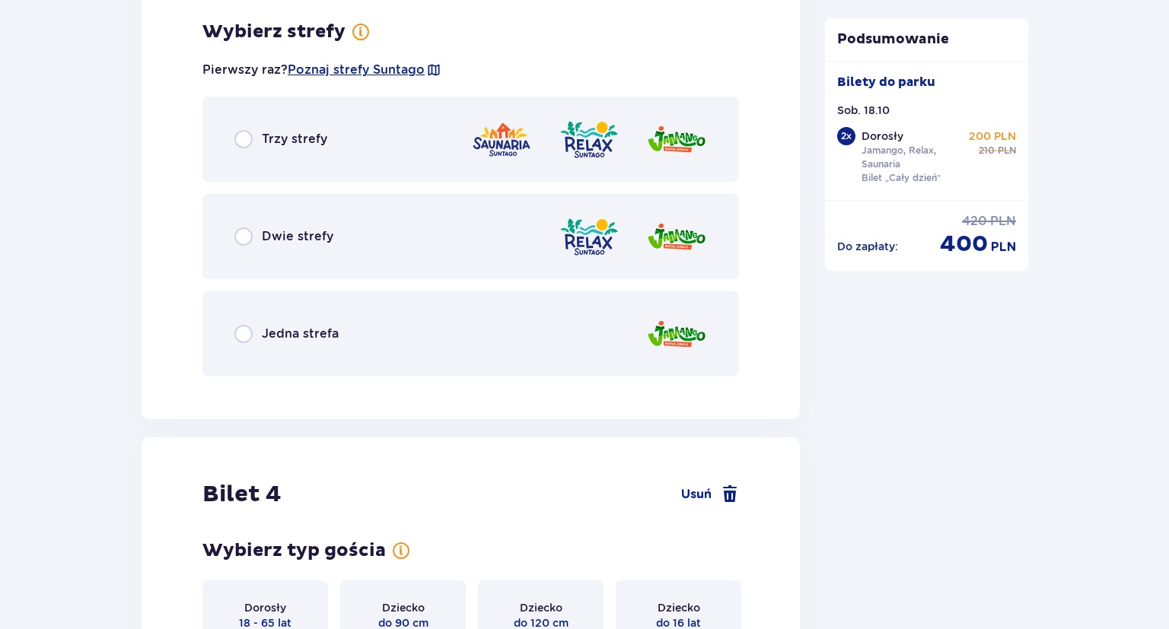
click at [309, 342] on div "Jedna strefa" at bounding box center [470, 333] width 536 height 85
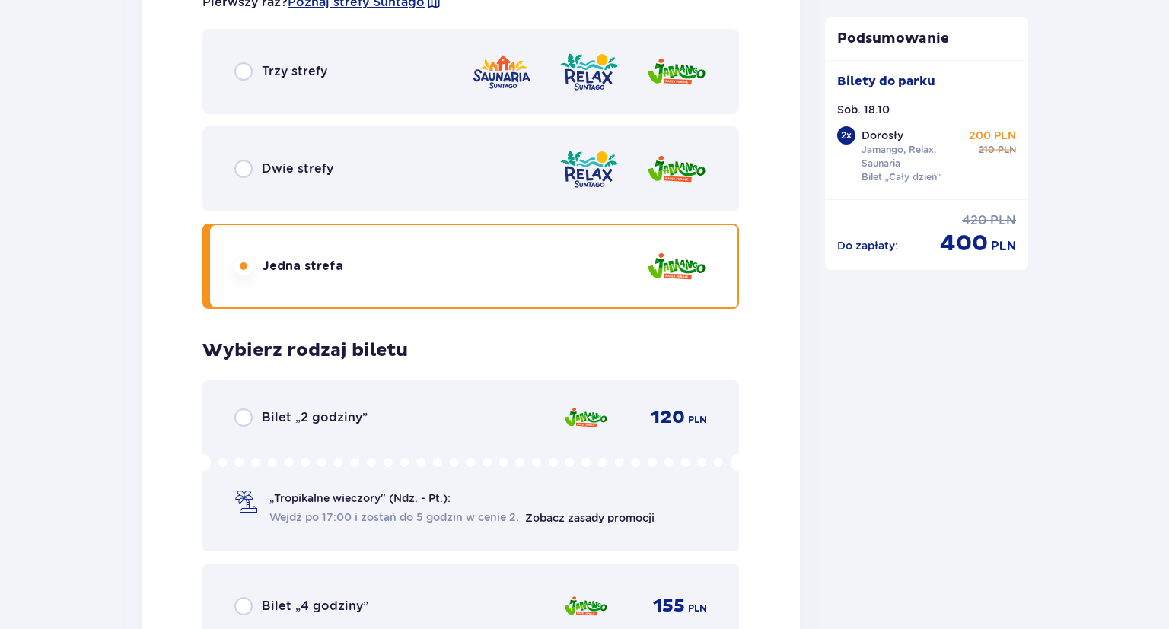
scroll to position [3578, 0]
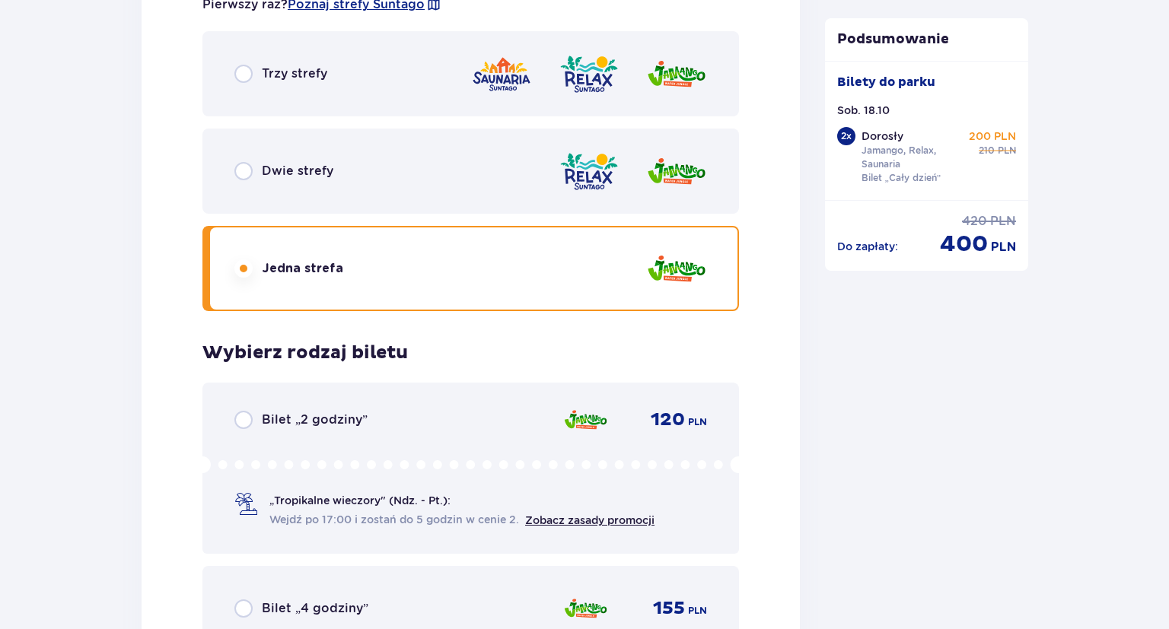
click at [325, 46] on div "Trzy strefy" at bounding box center [470, 73] width 536 height 85
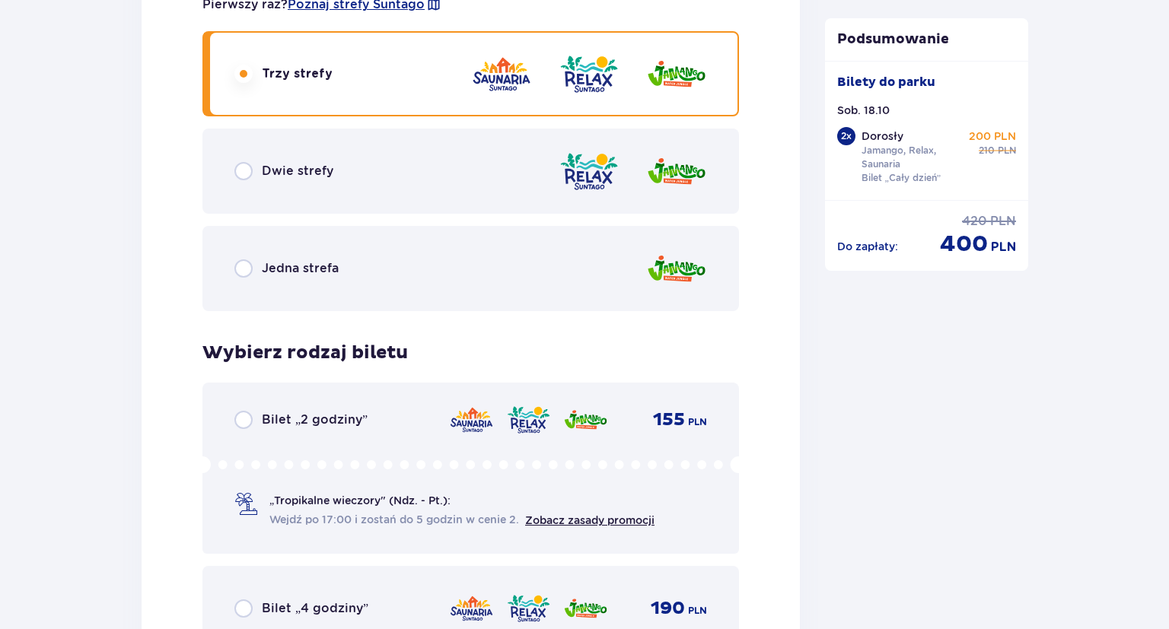
click at [294, 192] on div "Dwie strefy" at bounding box center [470, 171] width 536 height 85
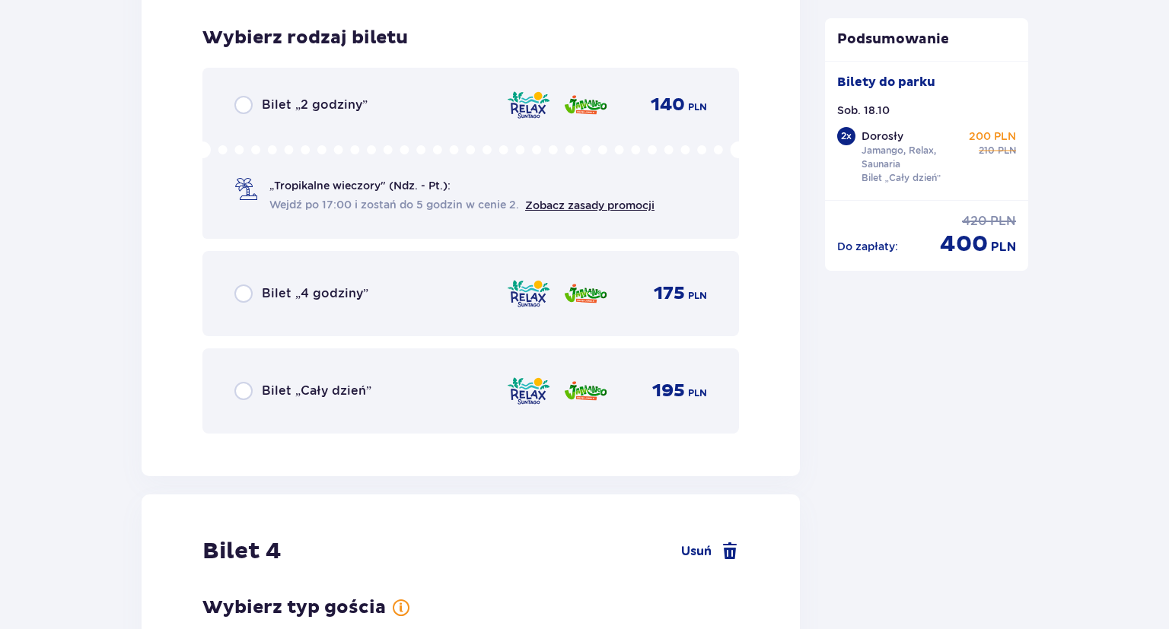
scroll to position [3899, 0]
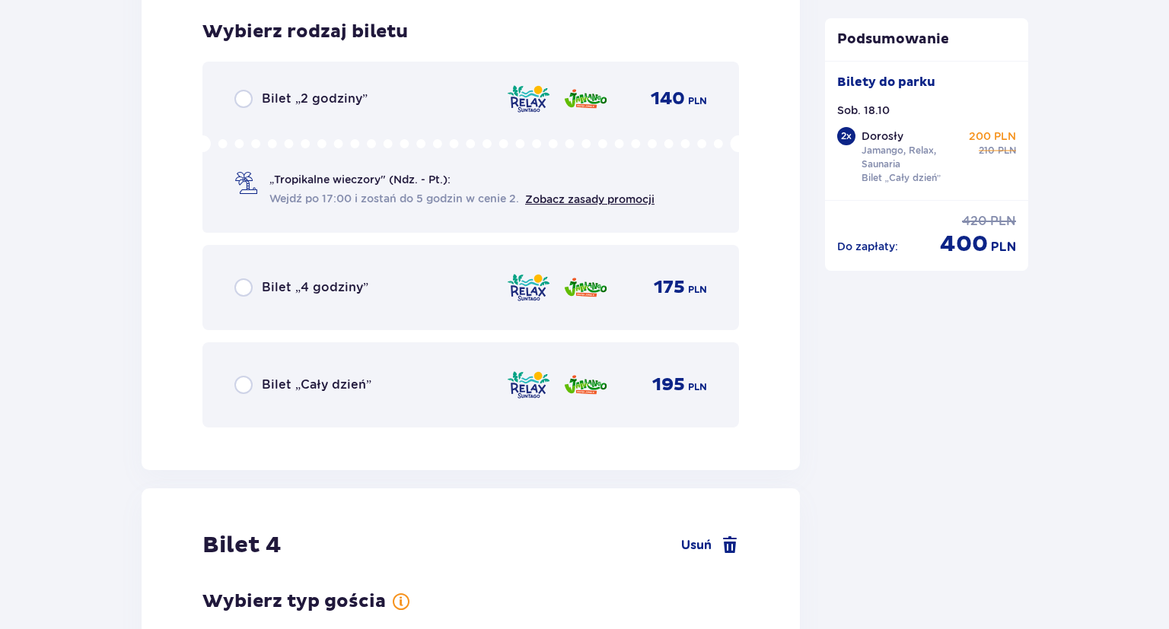
click at [332, 369] on div "Bilet „Cały dzień” 195 PLN" at bounding box center [470, 385] width 472 height 32
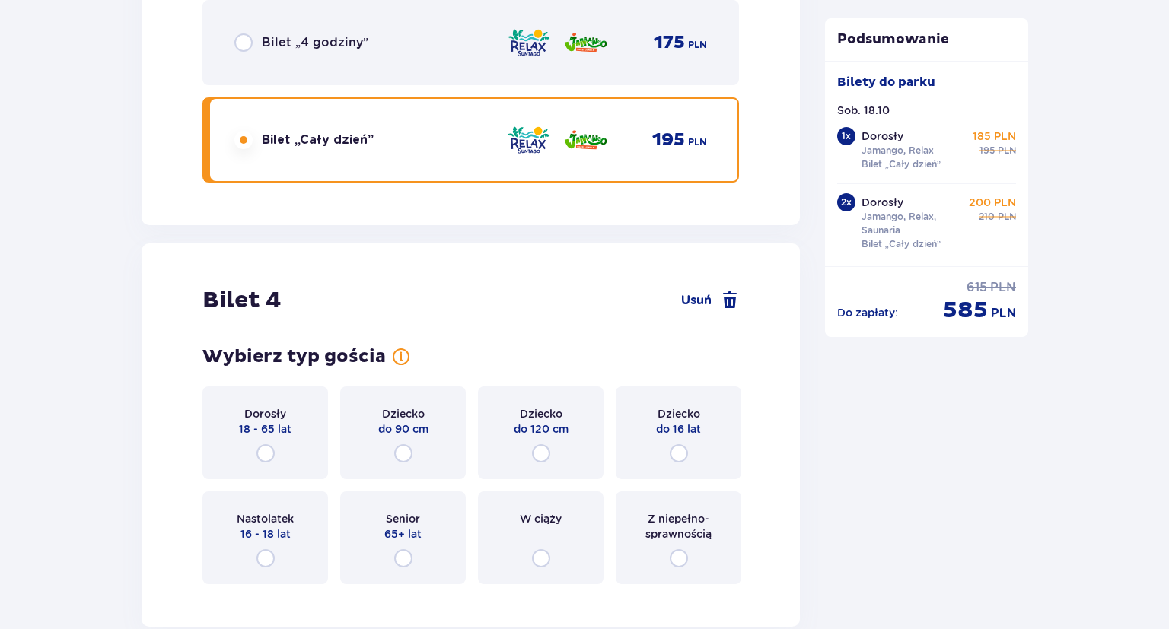
scroll to position [4303, 0]
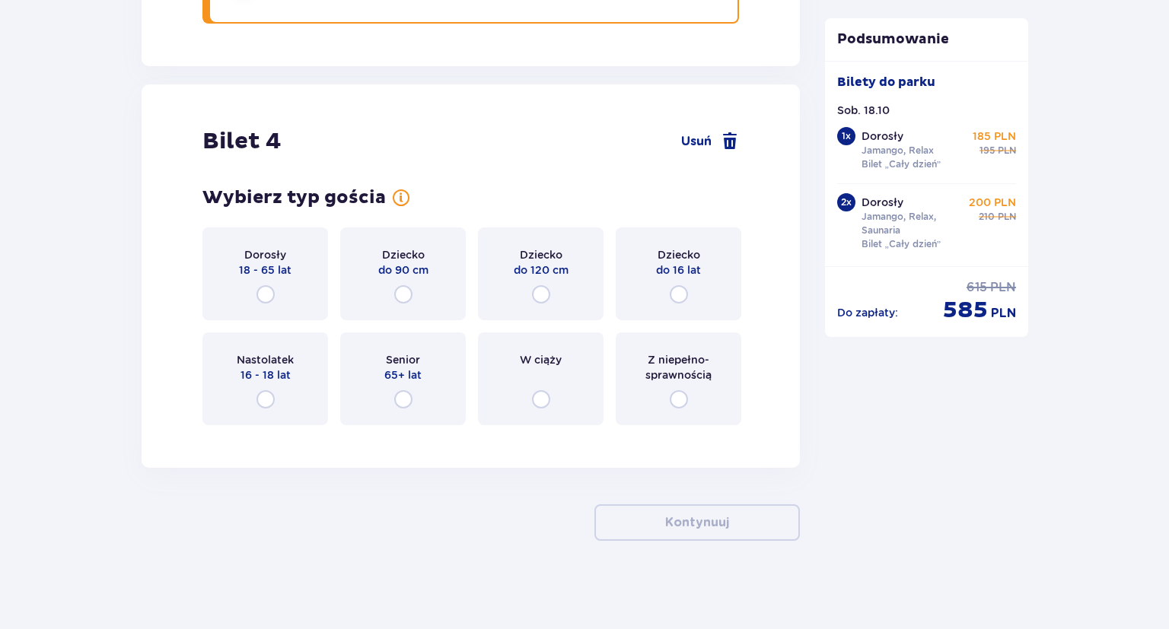
click at [526, 279] on div "Dziecko do 120 cm" at bounding box center [541, 273] width 126 height 93
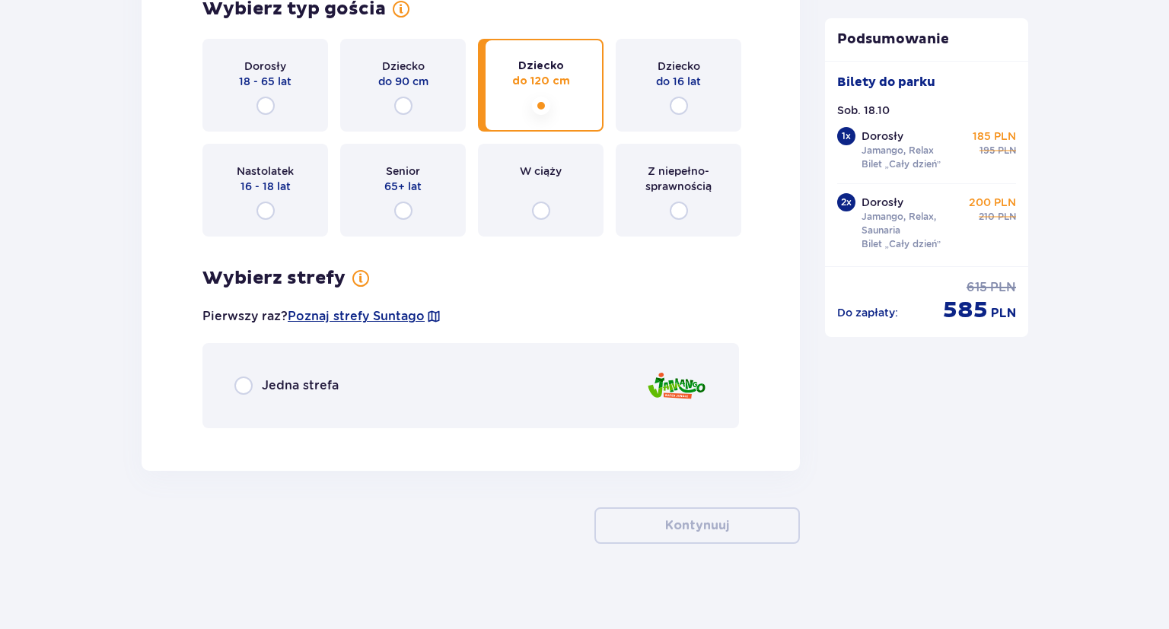
scroll to position [4495, 0]
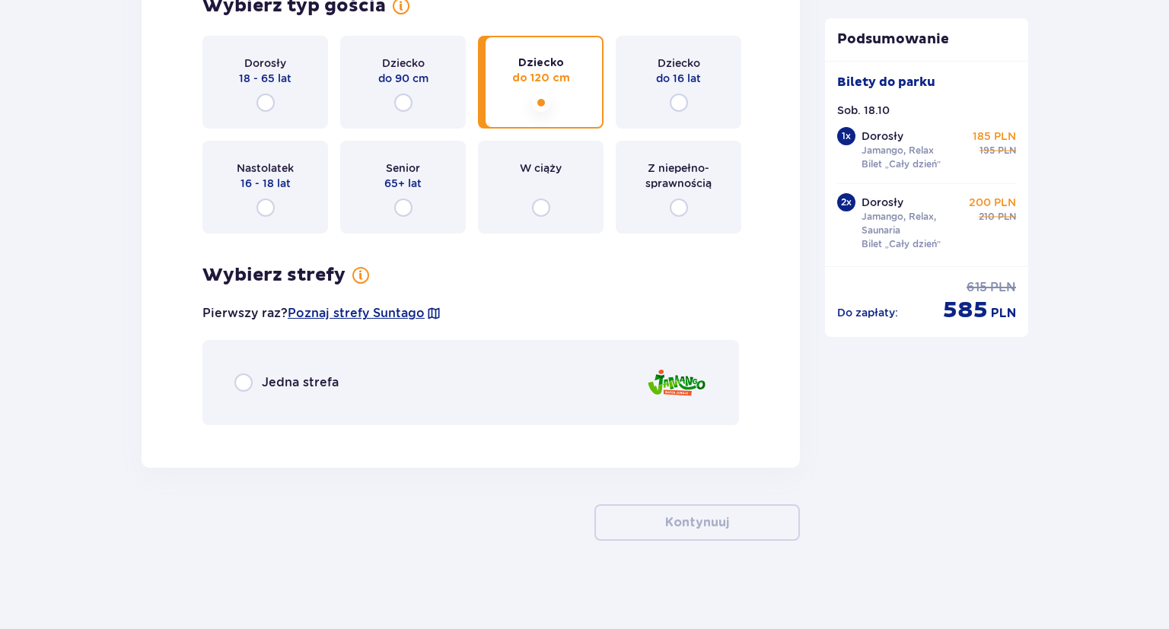
click at [332, 378] on span "Jedna strefa" at bounding box center [300, 382] width 77 height 17
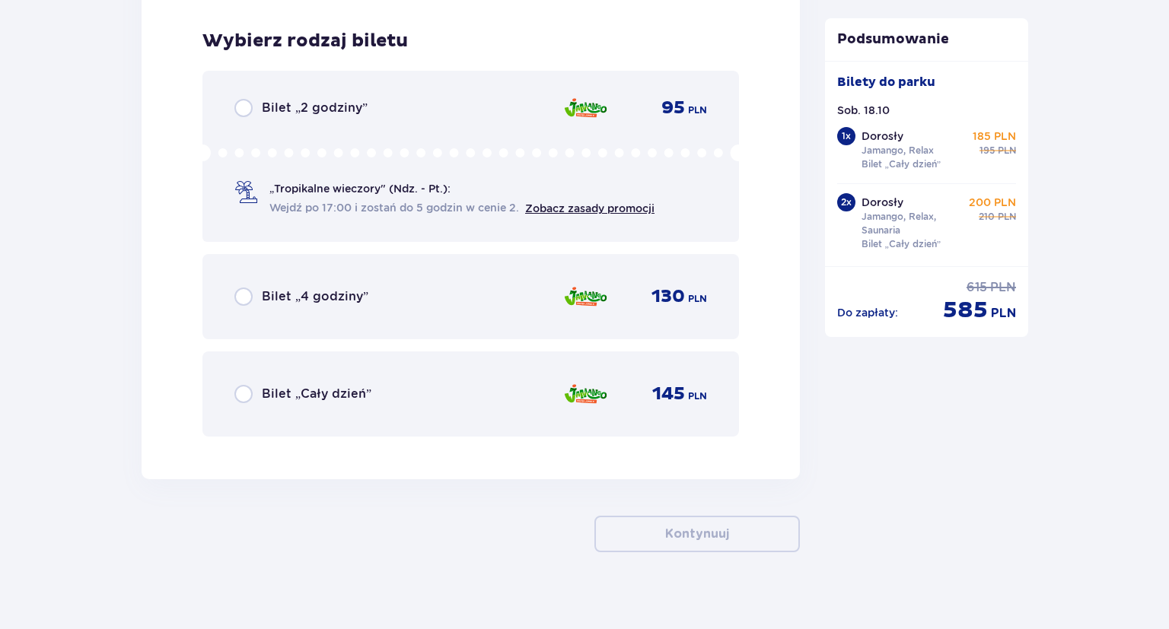
scroll to position [4930, 0]
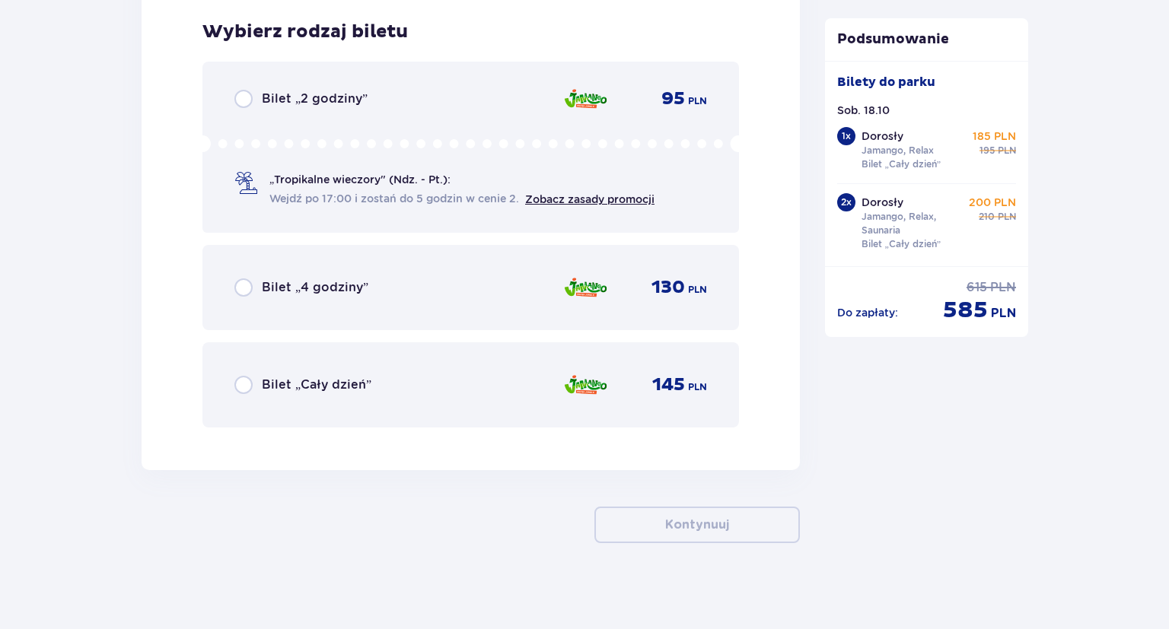
click at [323, 361] on div "Bilet „Cały dzień” 145 PLN" at bounding box center [470, 384] width 536 height 85
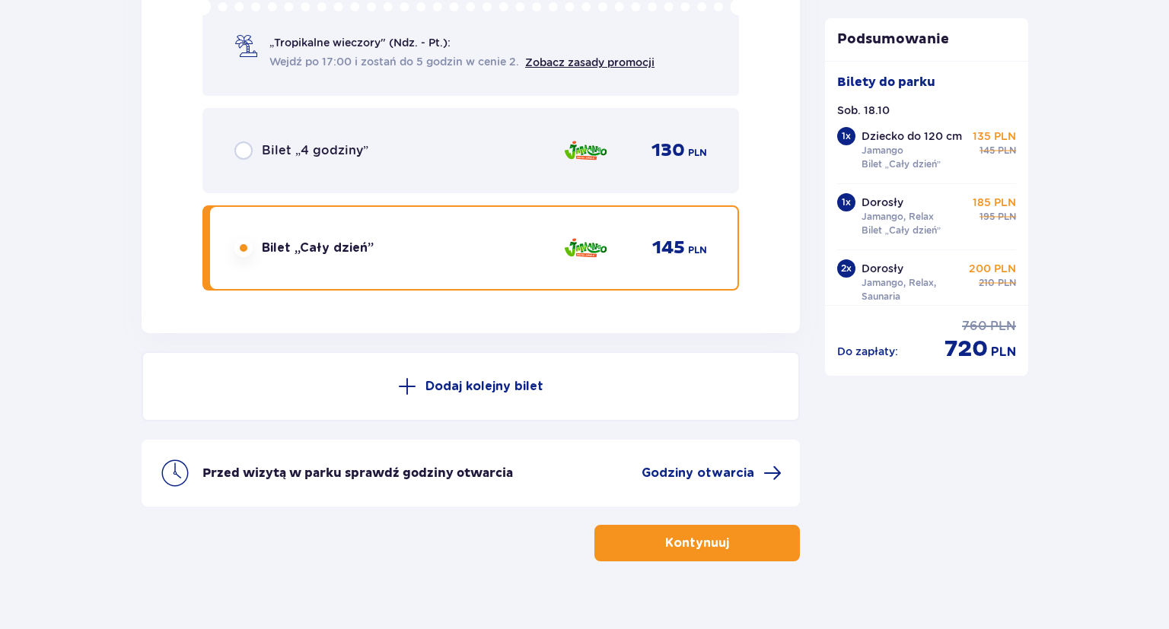
scroll to position [5086, 0]
